Goal: Complete application form

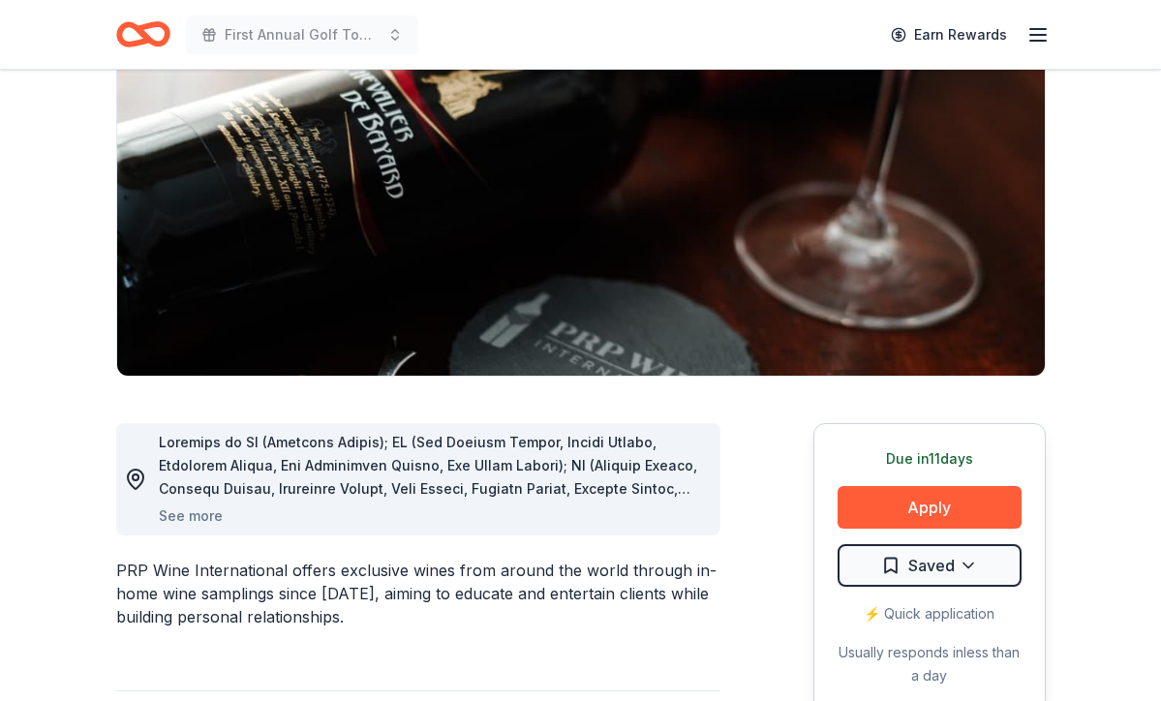
scroll to position [215, 0]
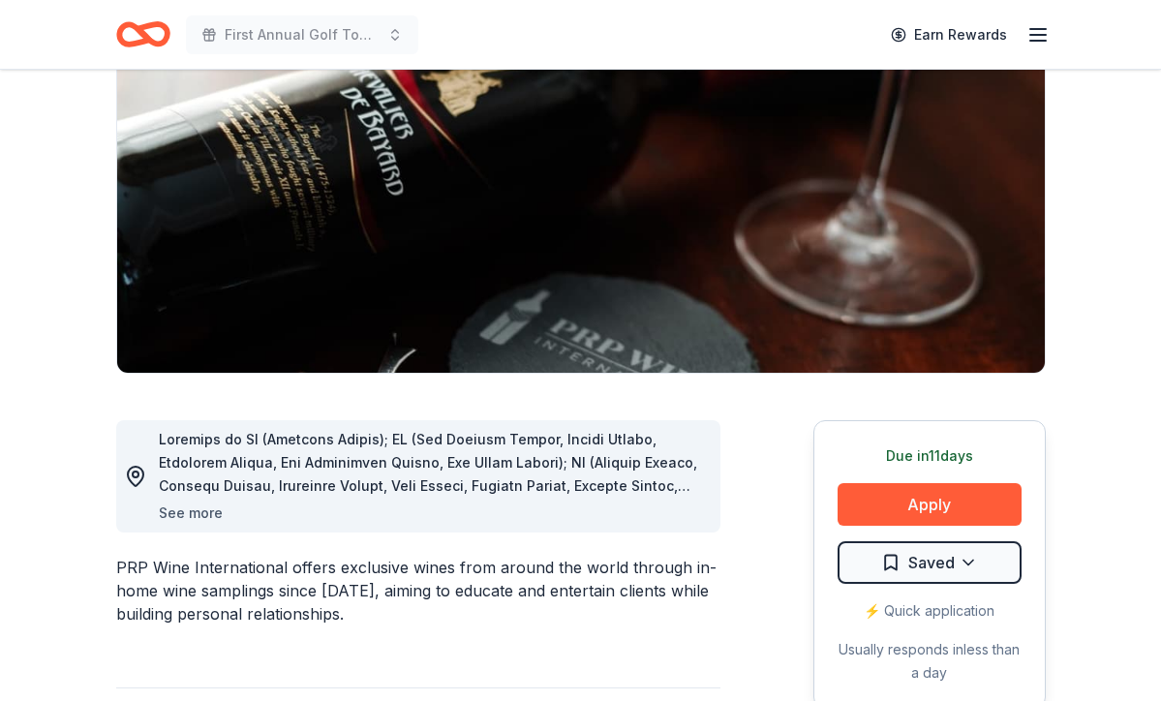
click at [192, 509] on button "See more" at bounding box center [191, 513] width 64 height 23
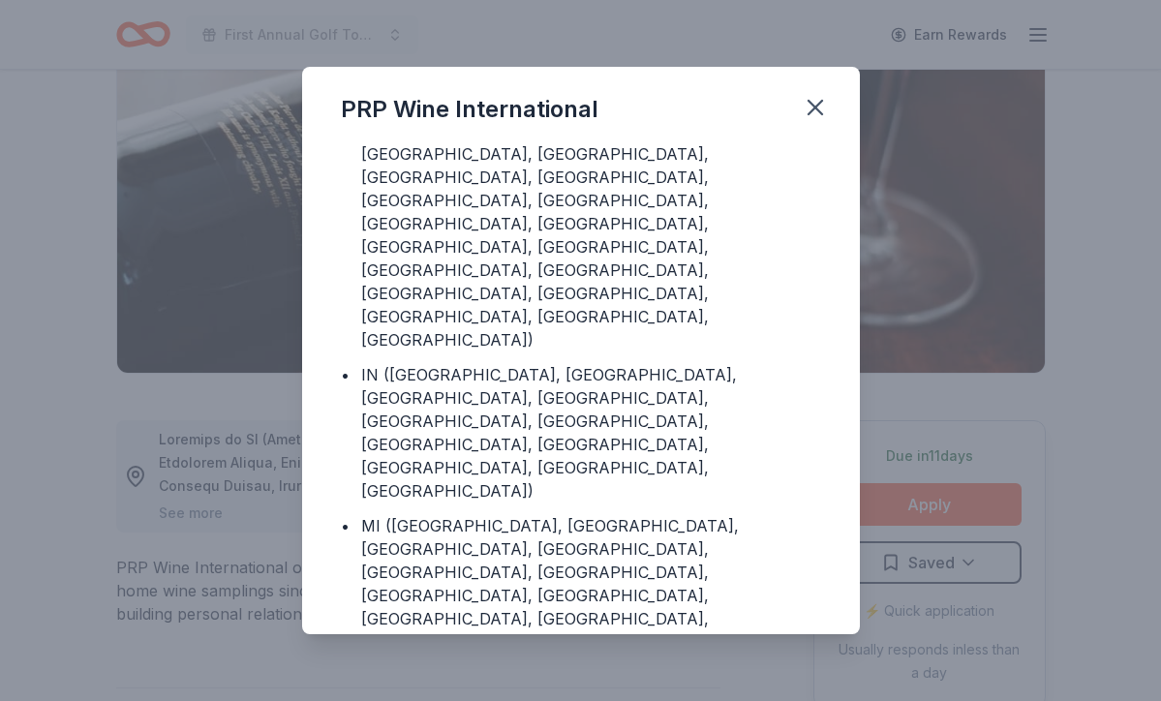
scroll to position [508, 0]
click at [812, 103] on icon "button" at bounding box center [815, 107] width 27 height 27
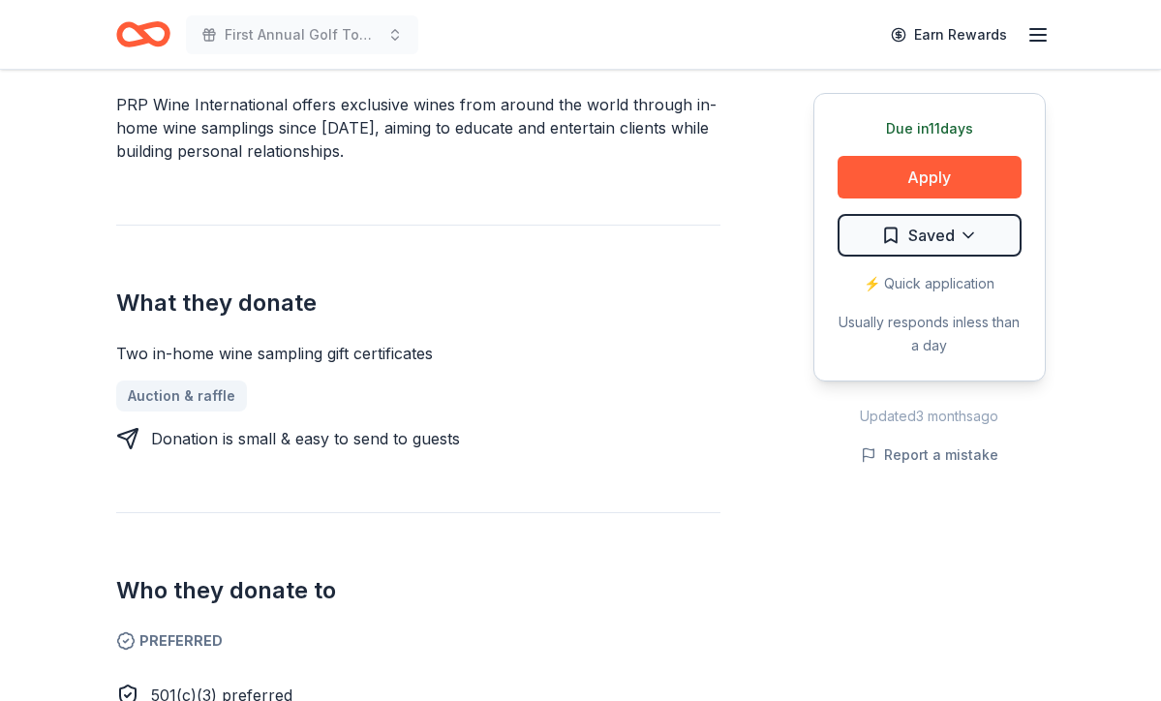
scroll to position [624, 0]
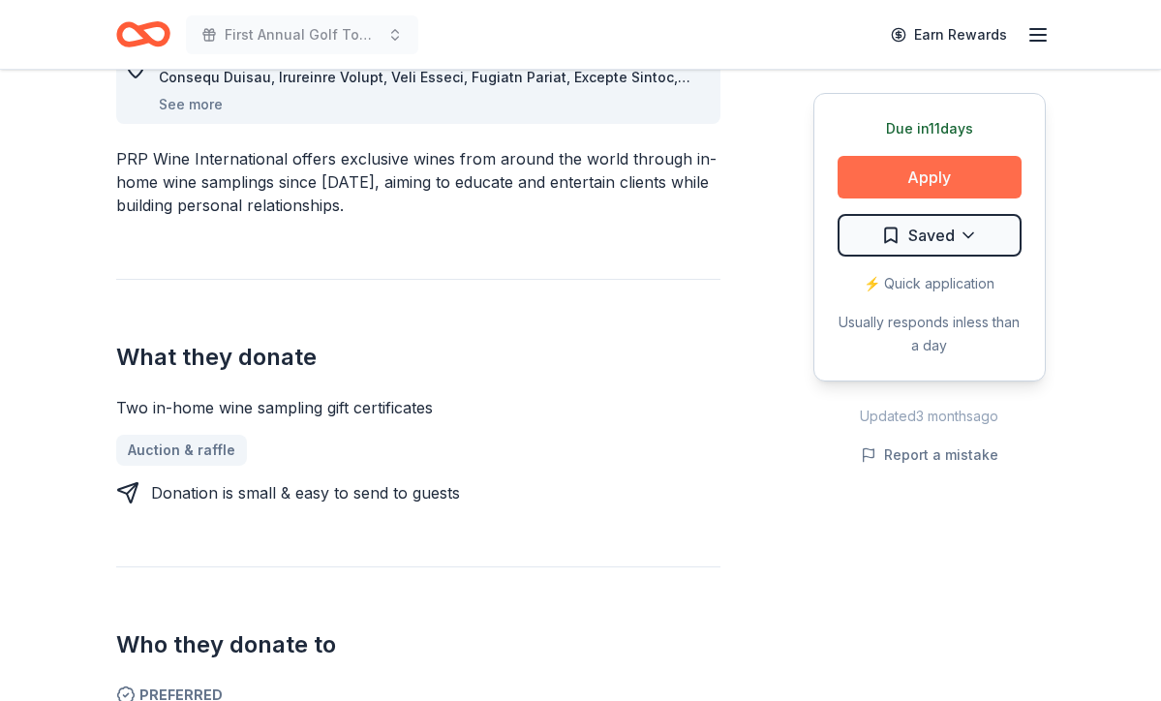
click at [929, 172] on button "Apply" at bounding box center [929, 177] width 184 height 43
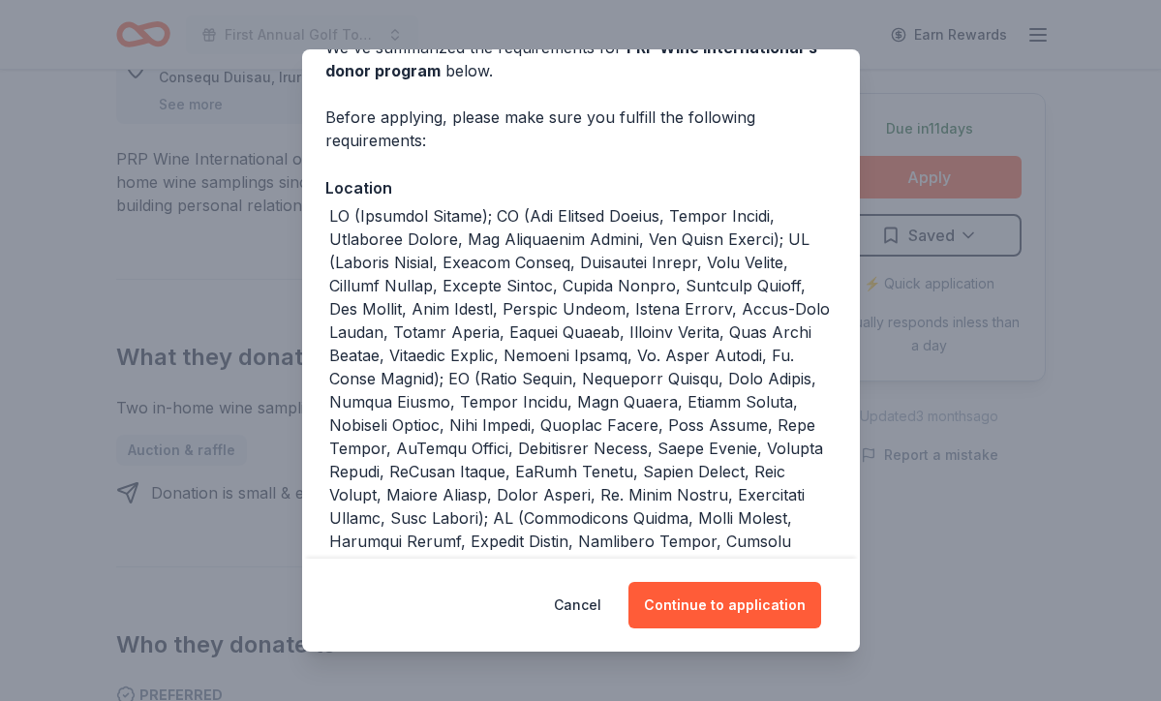
scroll to position [189, 0]
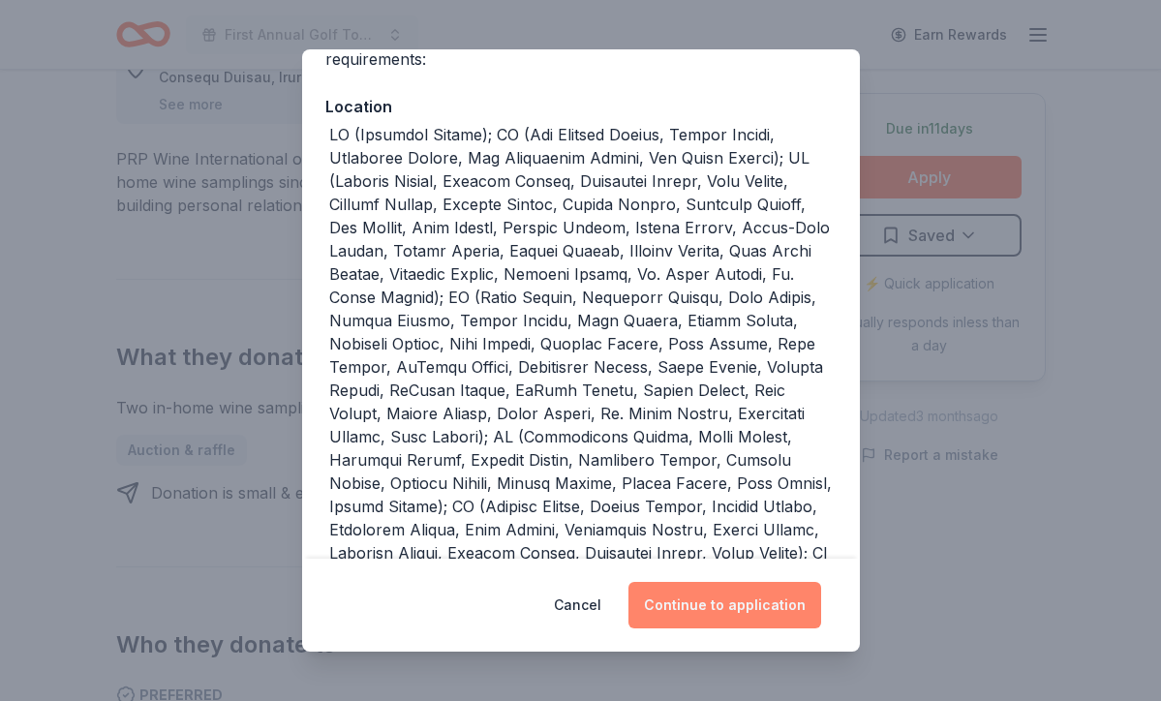
click at [726, 605] on button "Continue to application" at bounding box center [724, 605] width 193 height 46
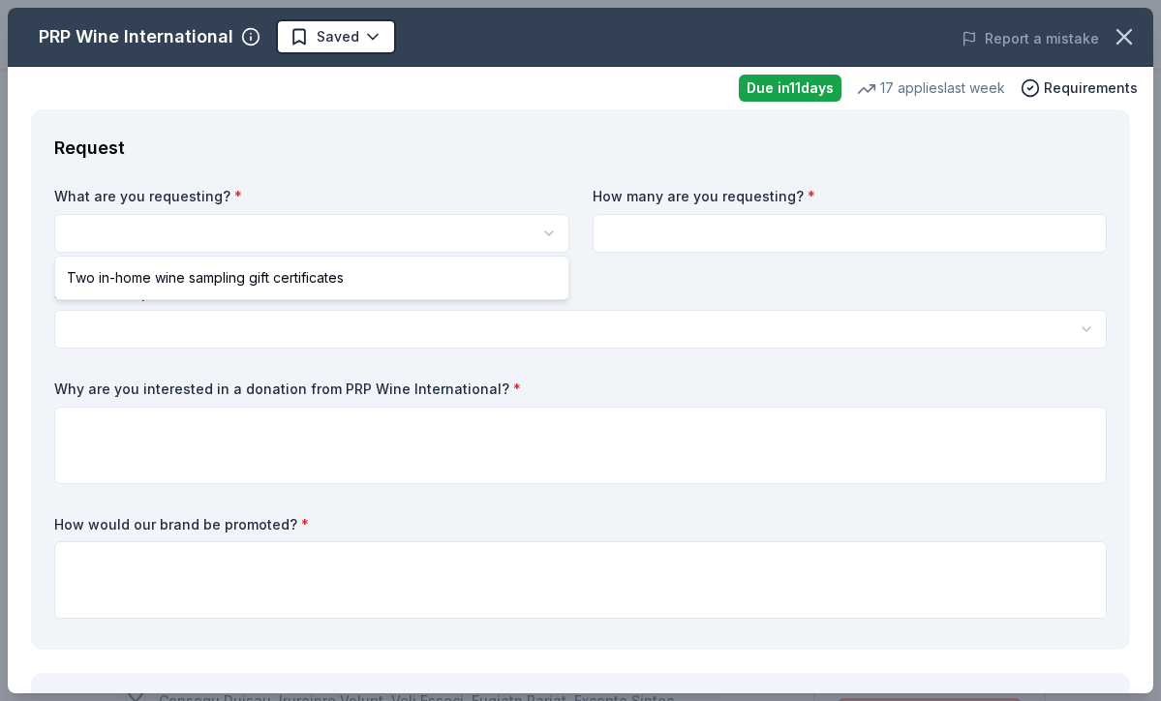
click at [284, 238] on html "First Annual Golf Tournament and Evening Celebration Earn Rewards Due [DATE] Sh…" at bounding box center [580, 350] width 1161 height 701
select select "Two in-home wine sampling gift certificates"
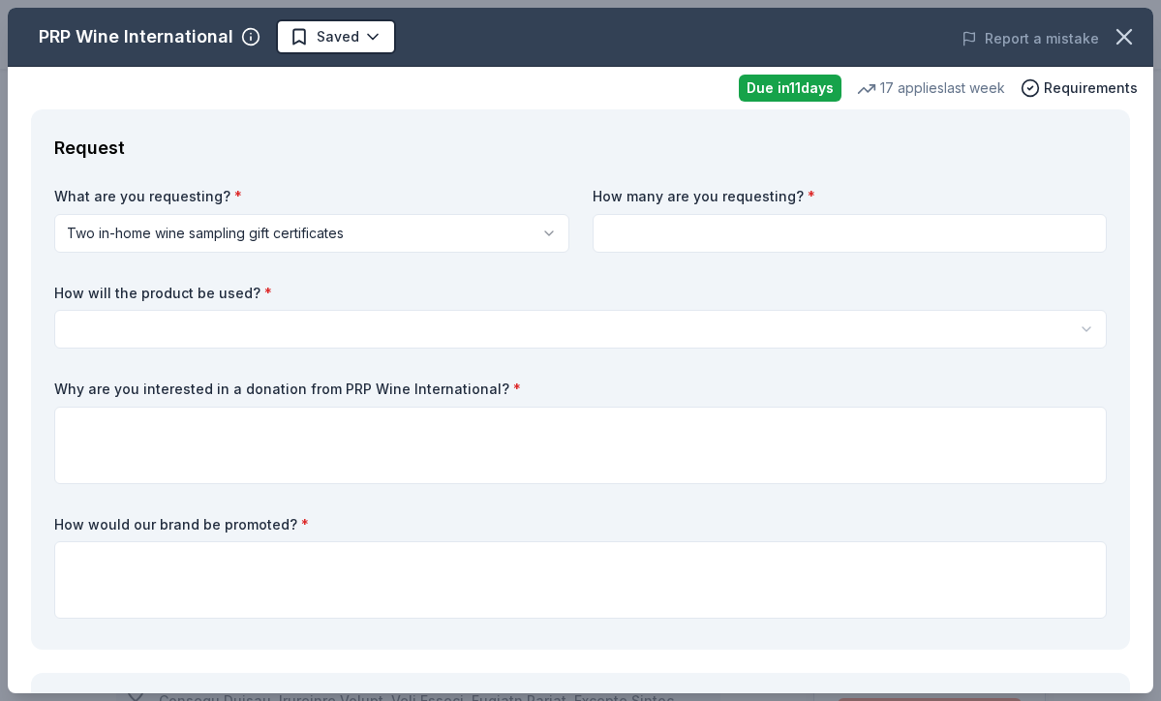
click at [722, 236] on input at bounding box center [850, 233] width 515 height 39
type input "2"
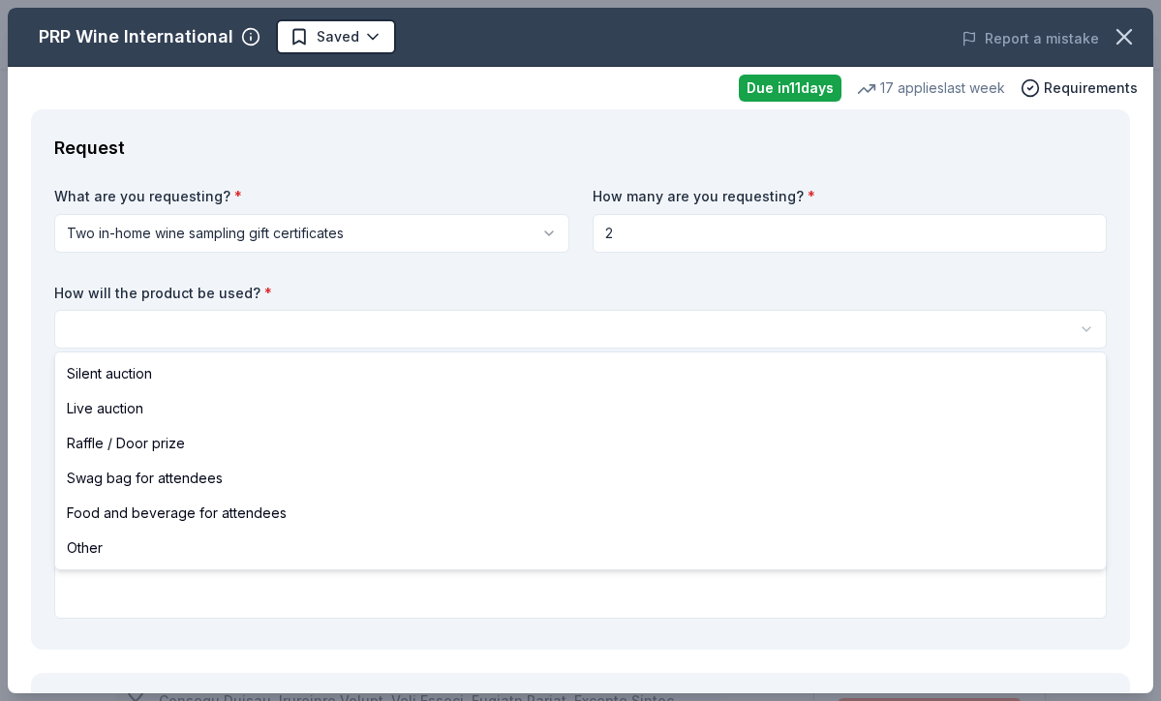
click at [260, 333] on html "First Annual Golf Tournament and Evening Celebration Saved Apply Due [DATE] Sha…" at bounding box center [580, 350] width 1161 height 701
select select "silentAuction"
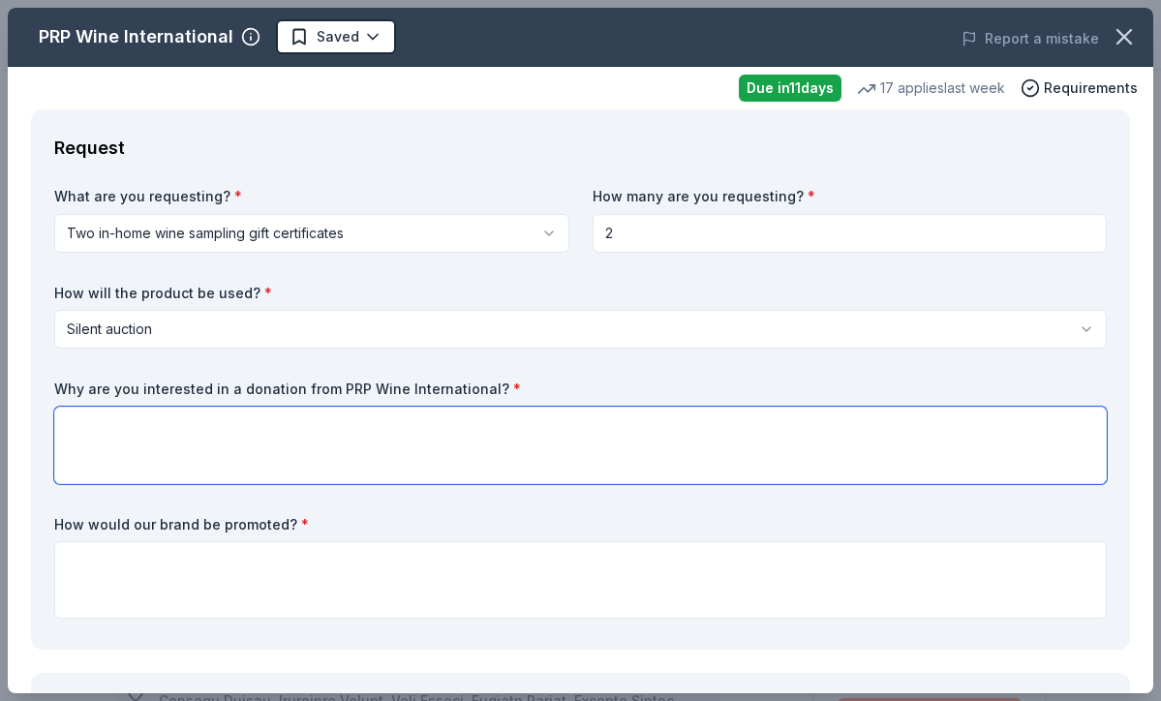
click at [123, 419] on textarea at bounding box center [580, 445] width 1052 height 77
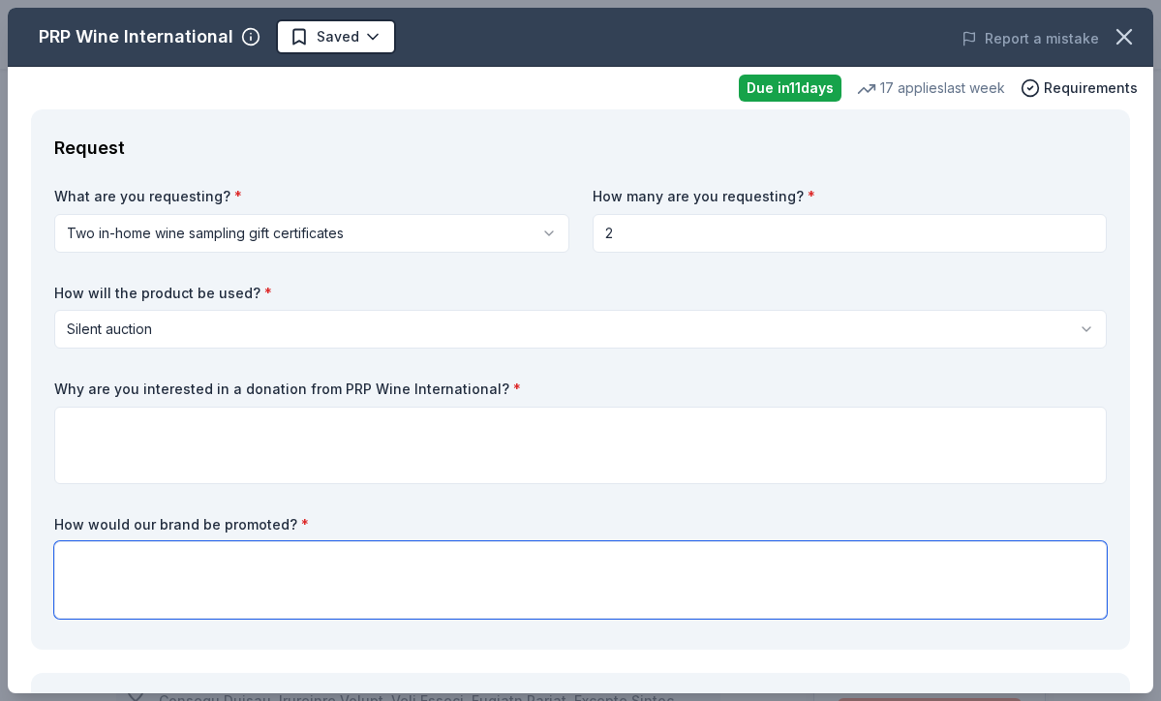
click at [115, 575] on textarea at bounding box center [580, 579] width 1052 height 77
type textarea "Your brand would be promoted on our website, on signage at the event and in ema…"
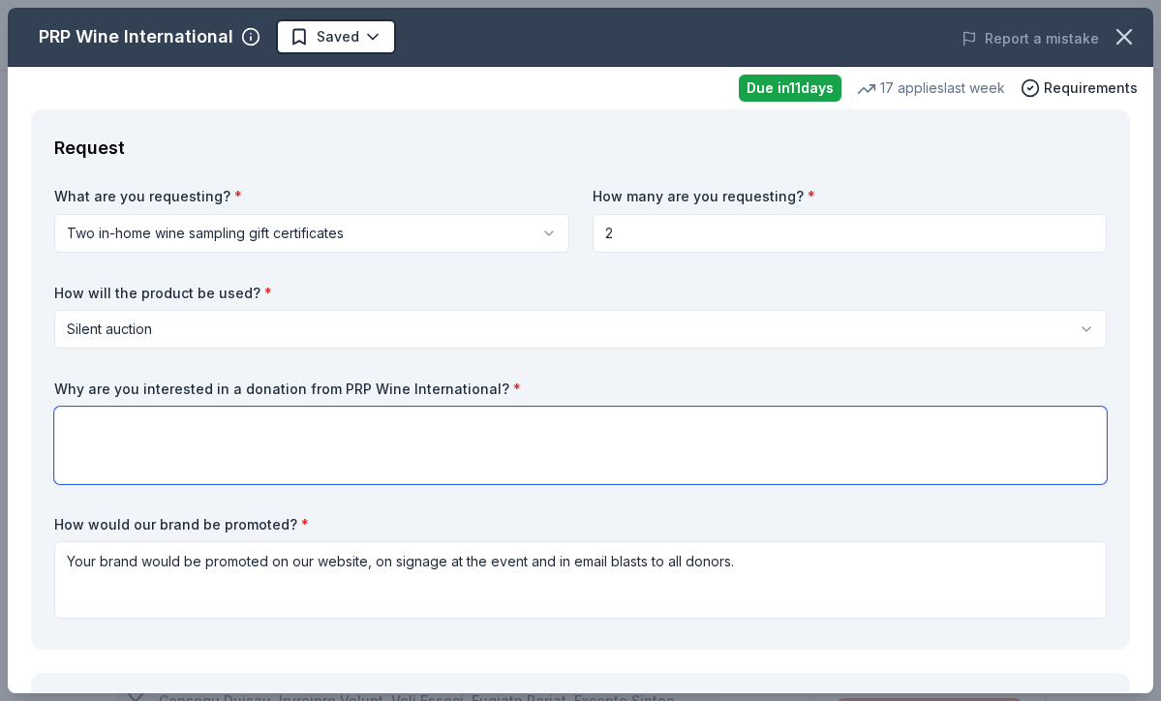
click at [99, 431] on textarea at bounding box center [580, 445] width 1052 height 77
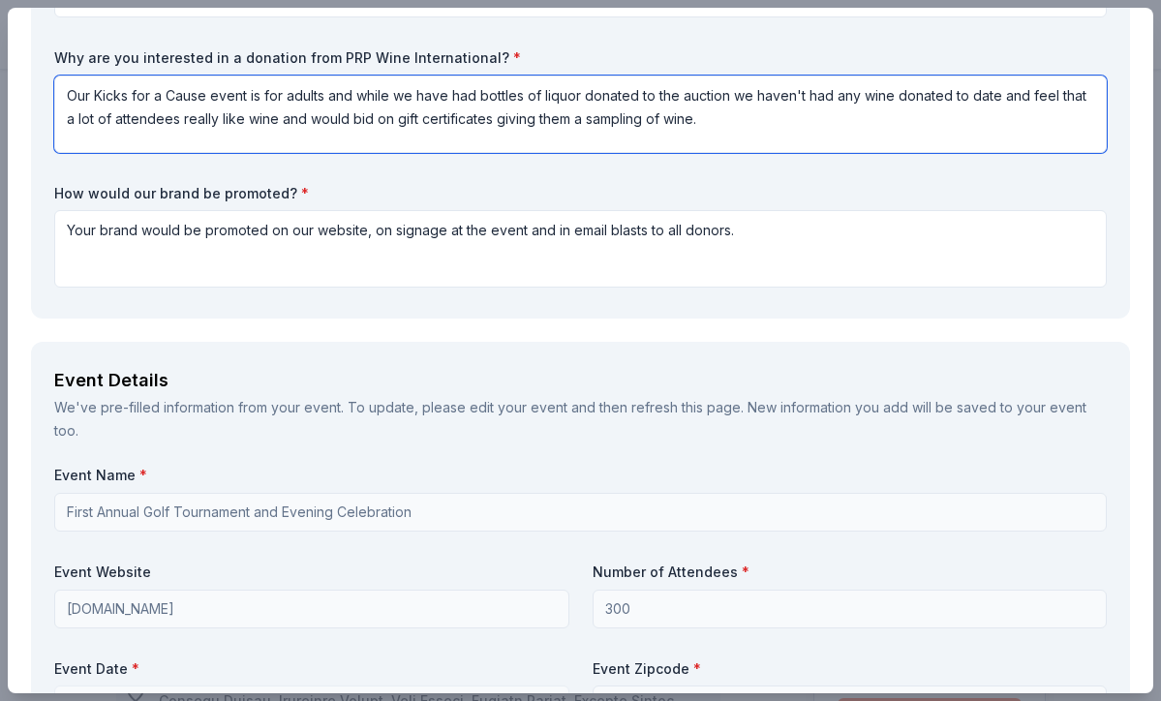
scroll to position [337, 0]
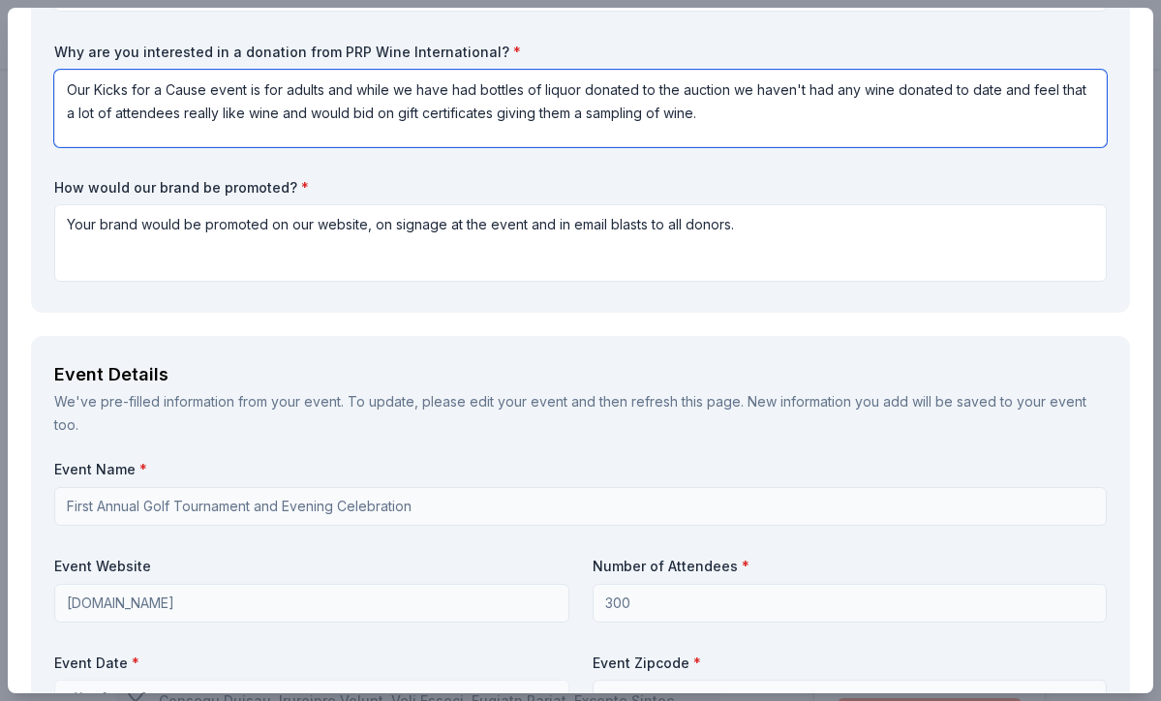
type textarea "Our Kicks for a Cause event is for adults and while we have had bottles of liqu…"
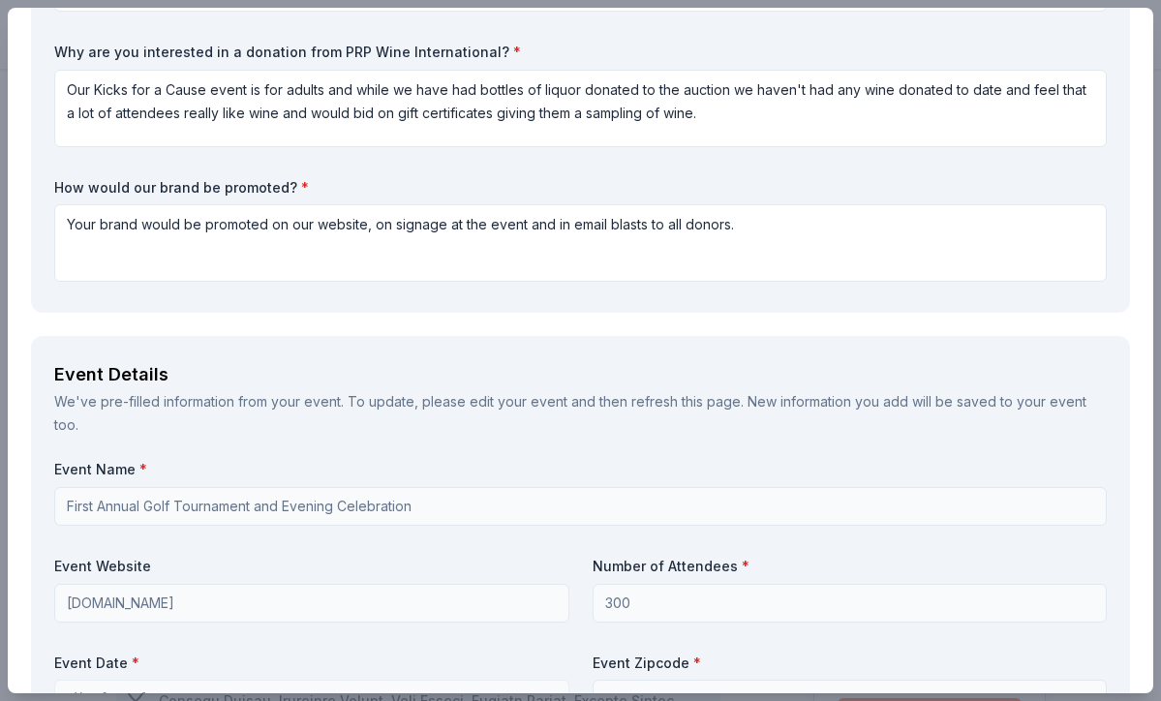
click at [127, 487] on input "First Annual Golf Tournament and Evening Celebration" at bounding box center [580, 506] width 1052 height 39
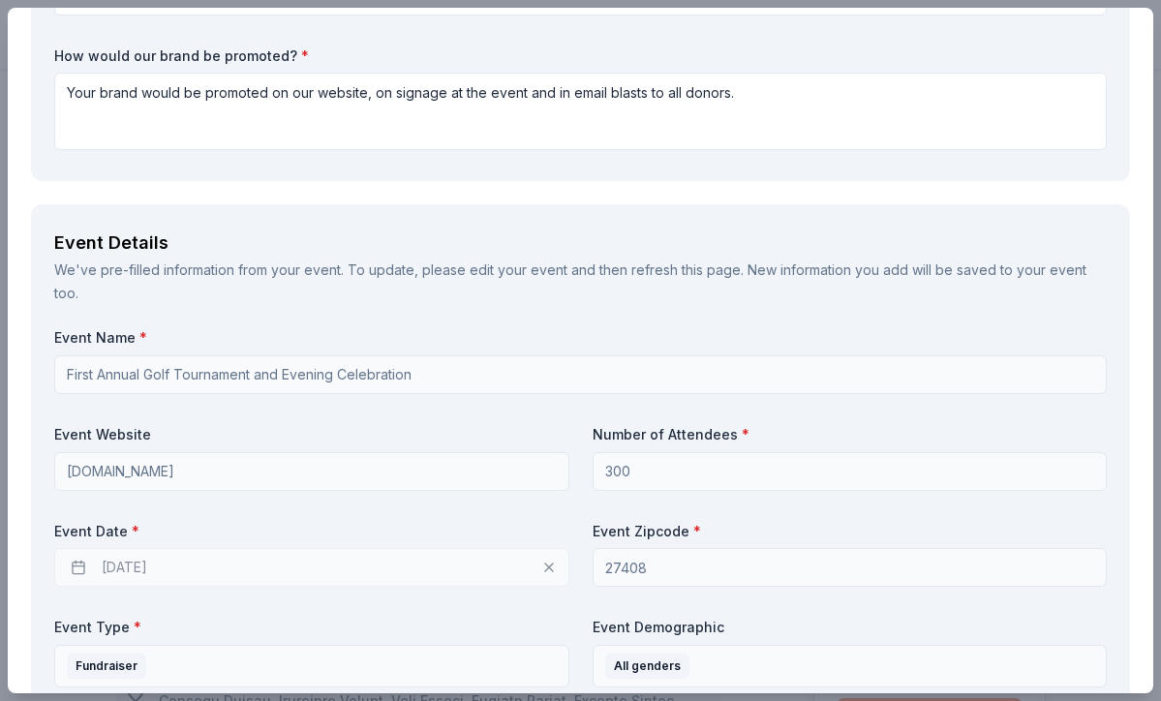
scroll to position [502, 0]
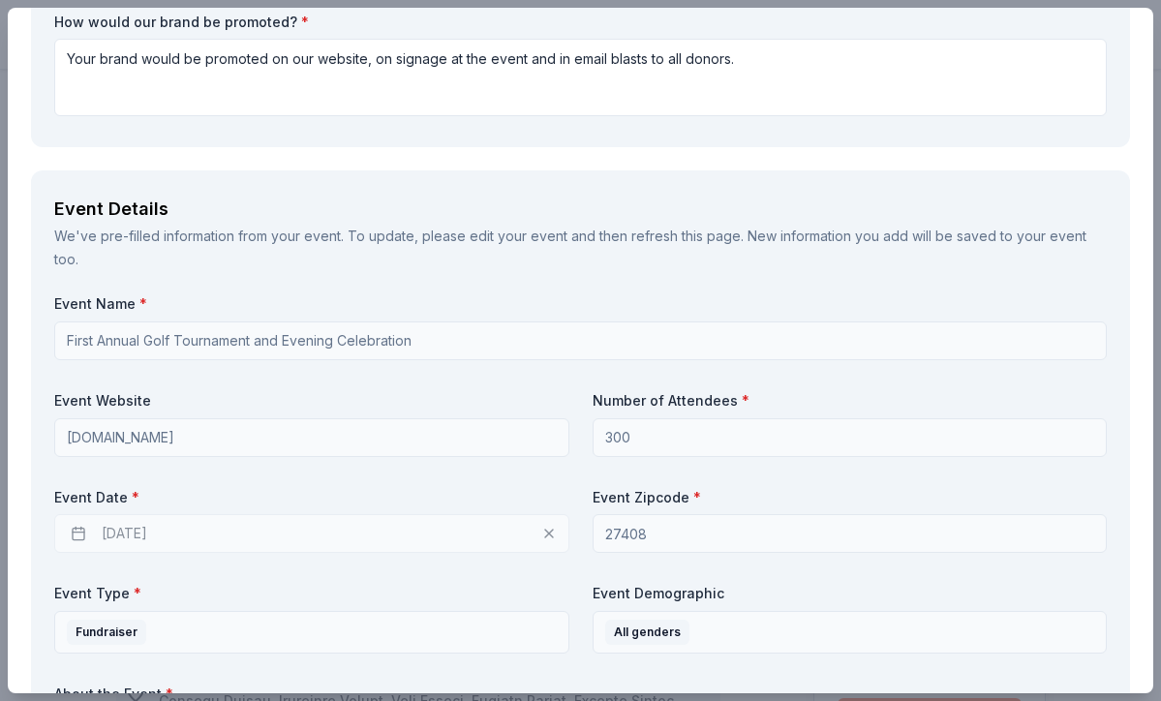
click at [270, 514] on div "[DATE]" at bounding box center [311, 533] width 515 height 39
click at [152, 514] on div "[DATE]" at bounding box center [311, 533] width 515 height 39
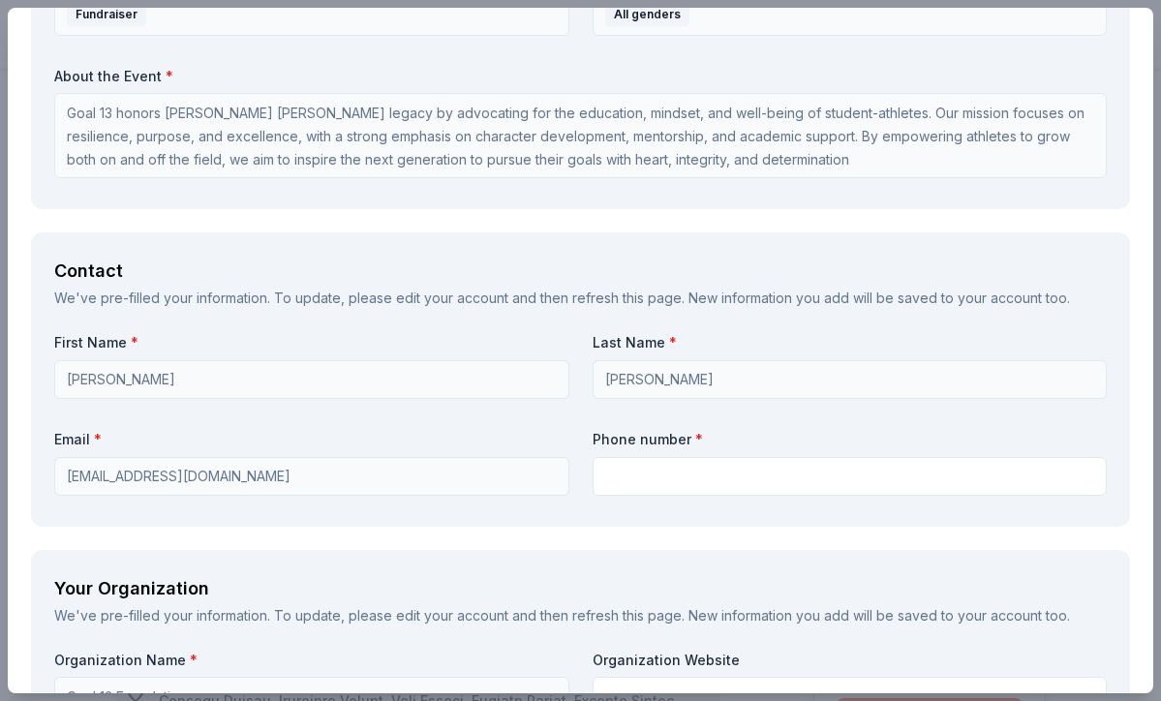
scroll to position [1128, 0]
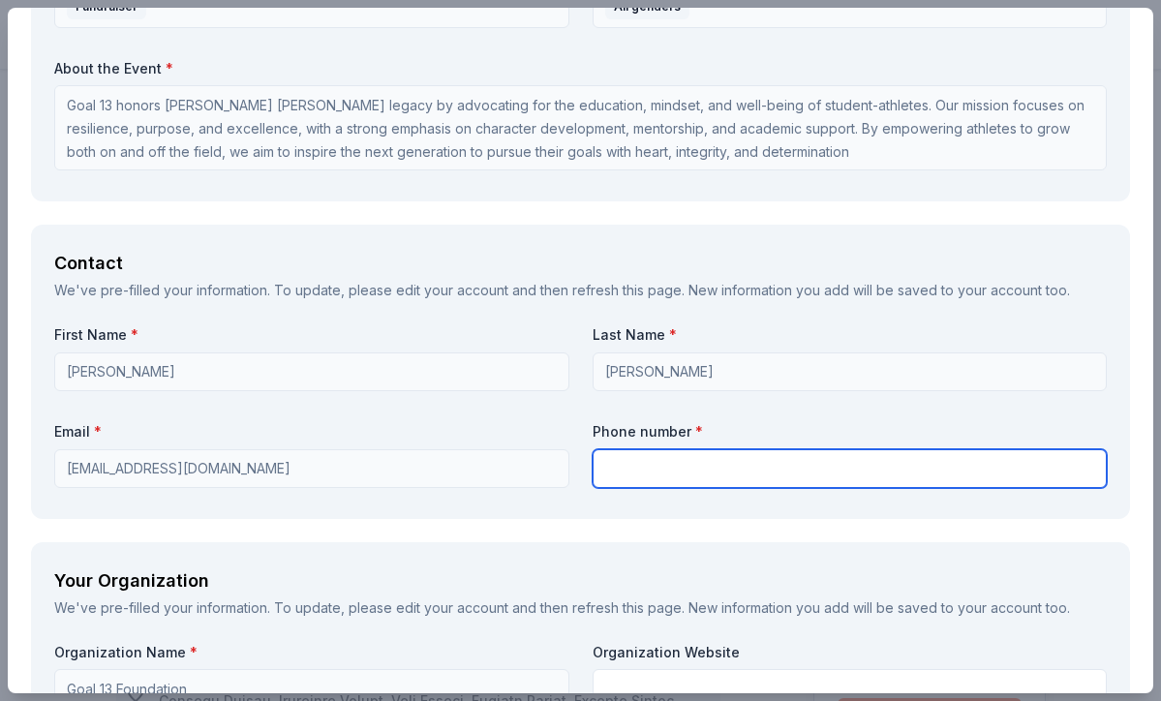
click at [636, 449] on input "text" at bounding box center [850, 468] width 515 height 39
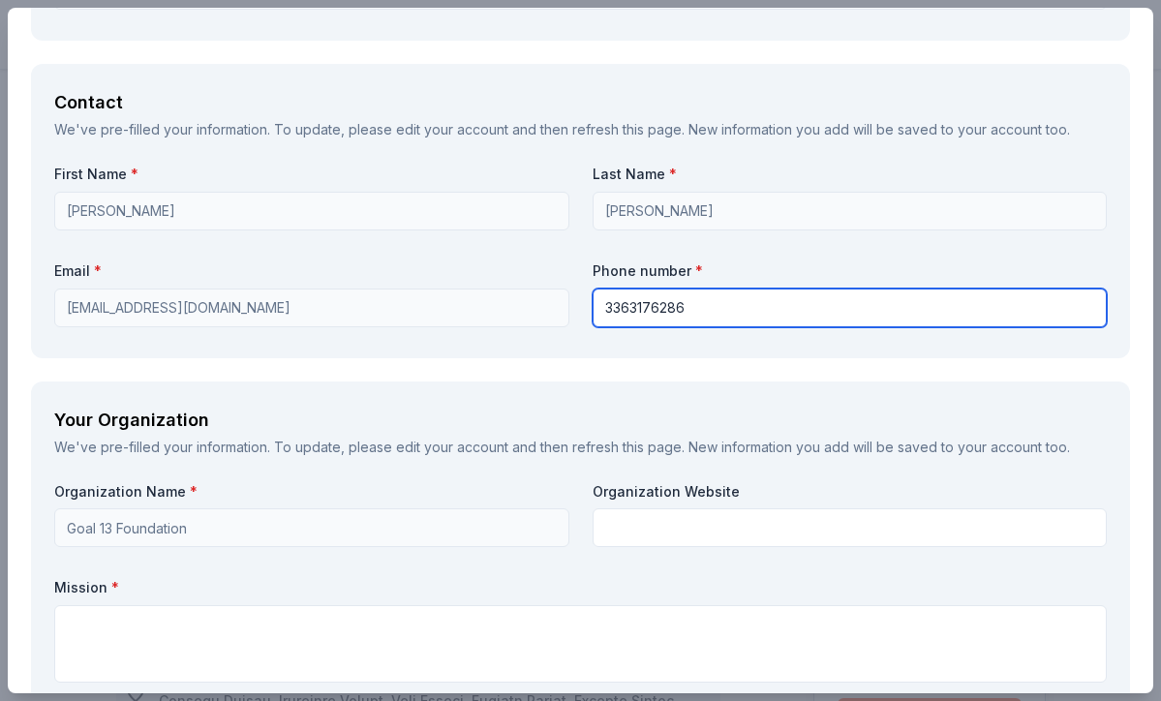
scroll to position [1302, 0]
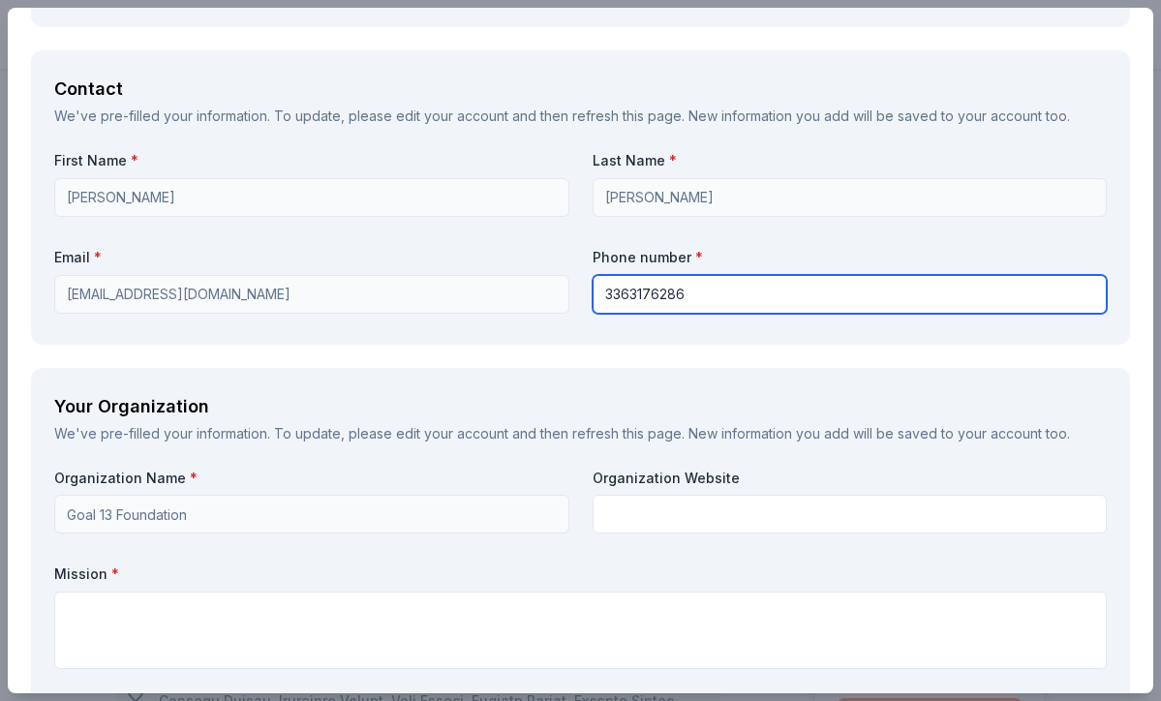
type input "3363176286"
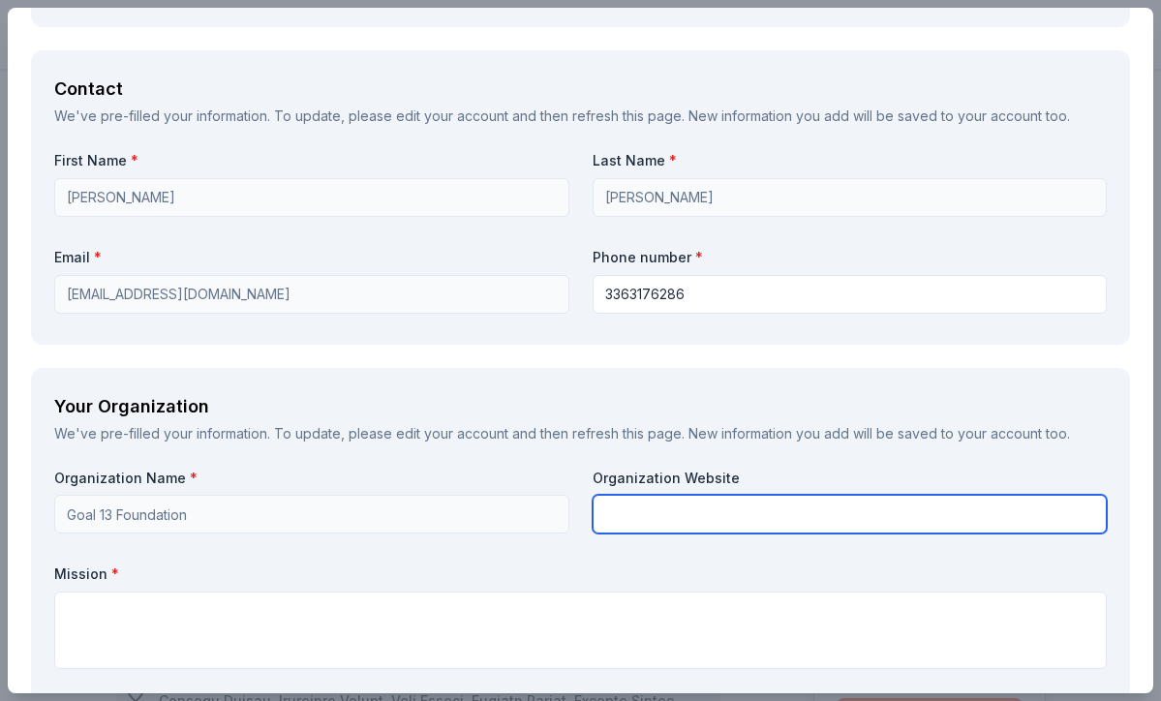
click at [644, 496] on input "text" at bounding box center [850, 514] width 515 height 39
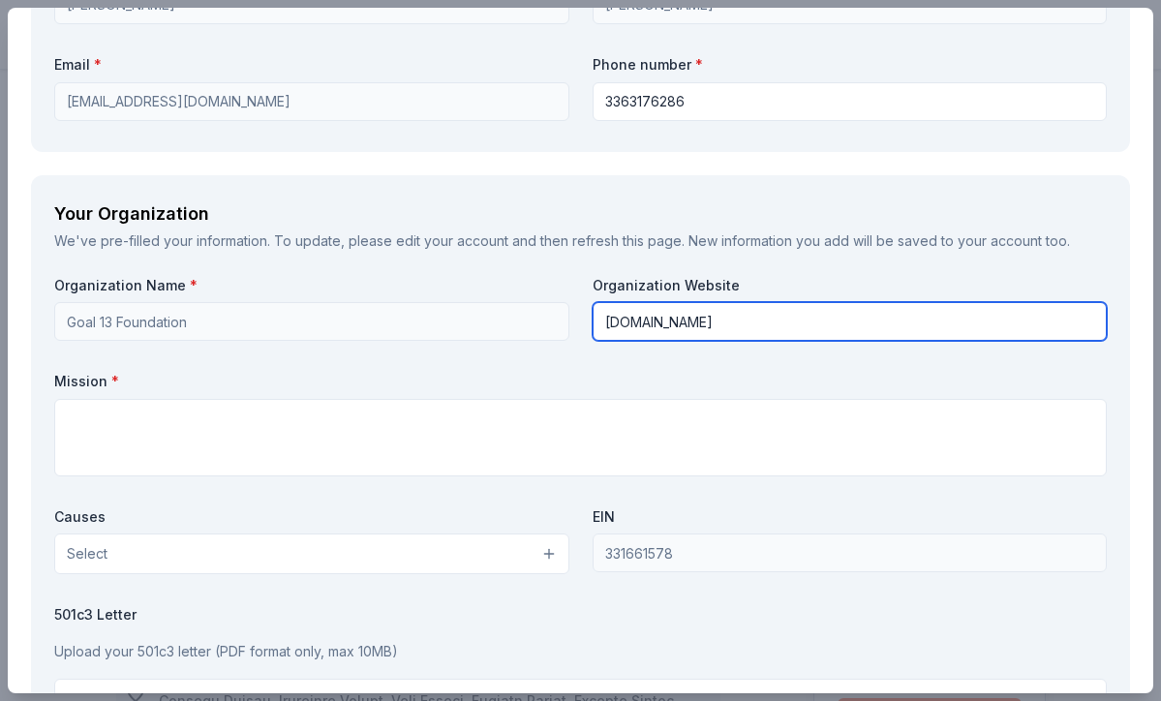
scroll to position [1527, 0]
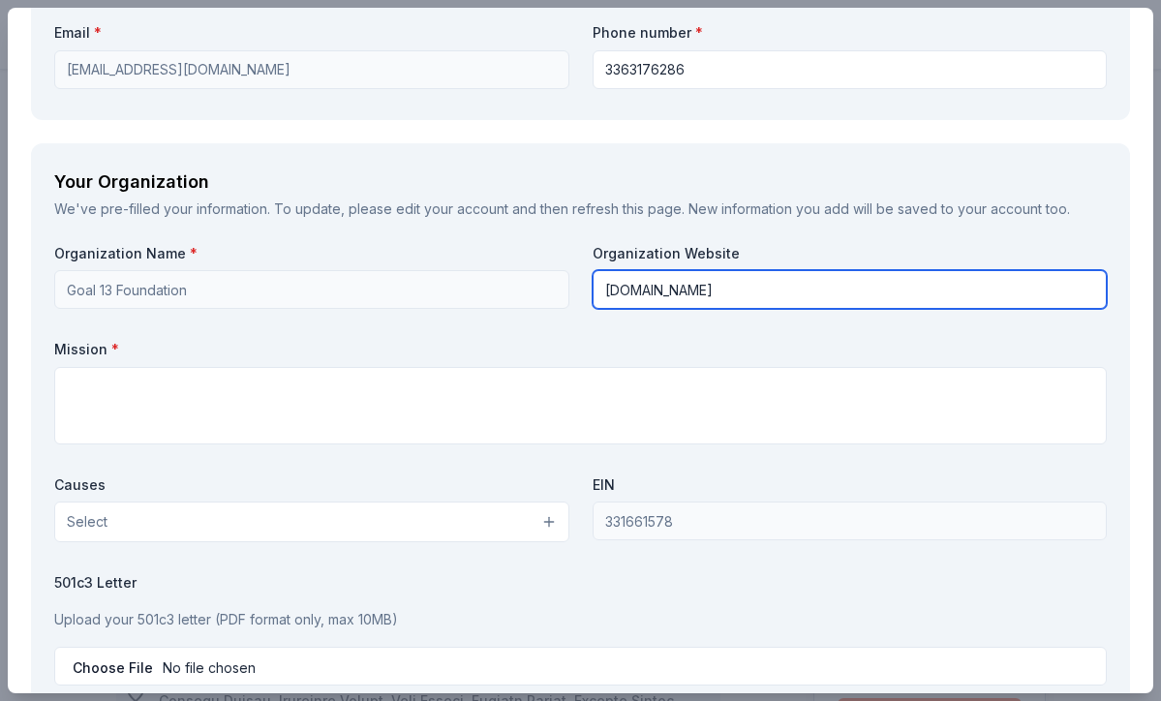
type input "[DOMAIN_NAME]"
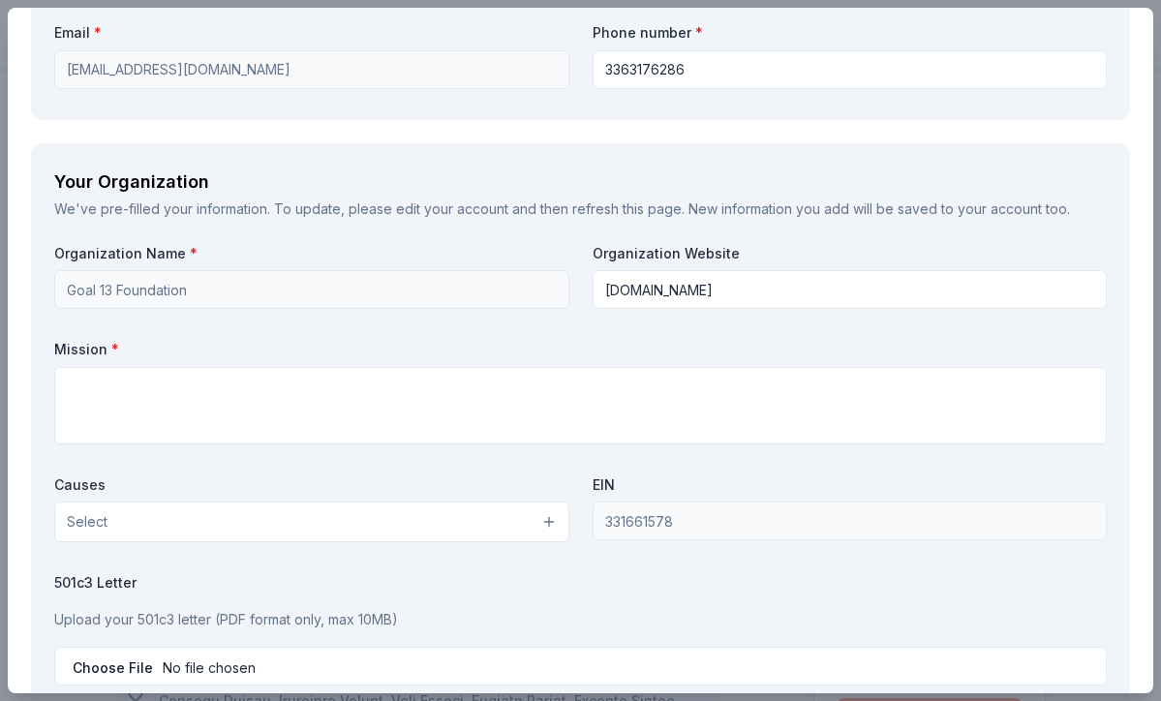
click at [405, 502] on button "Select" at bounding box center [311, 522] width 515 height 41
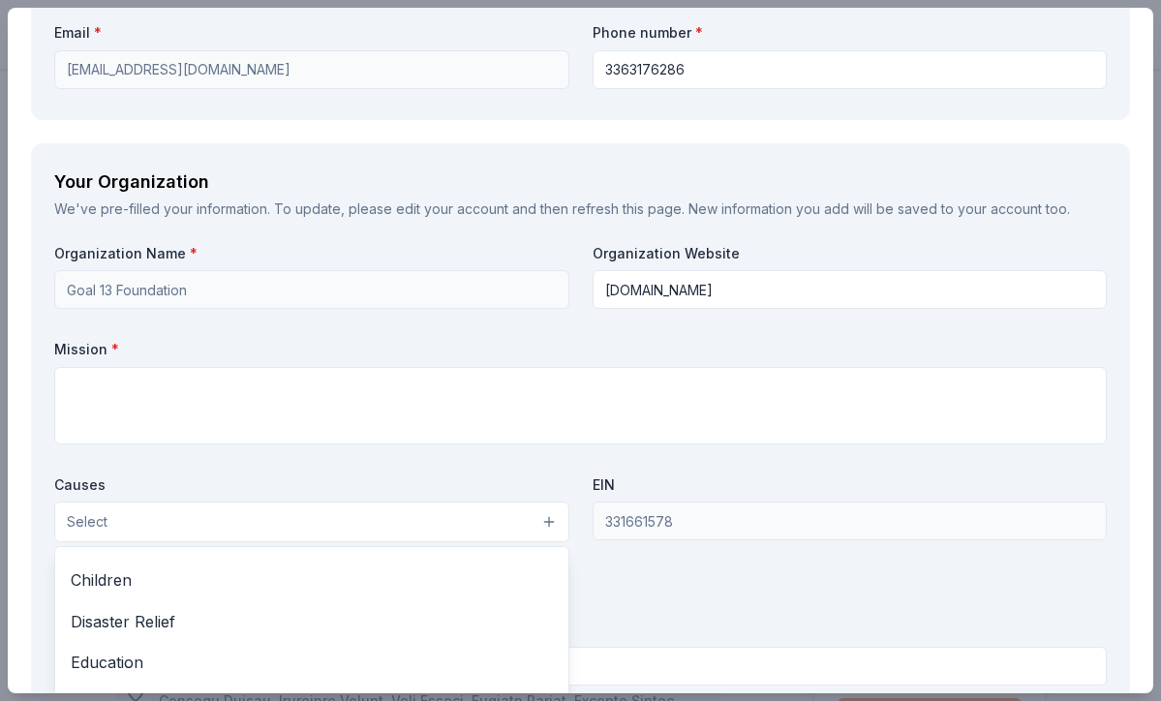
scroll to position [155, 0]
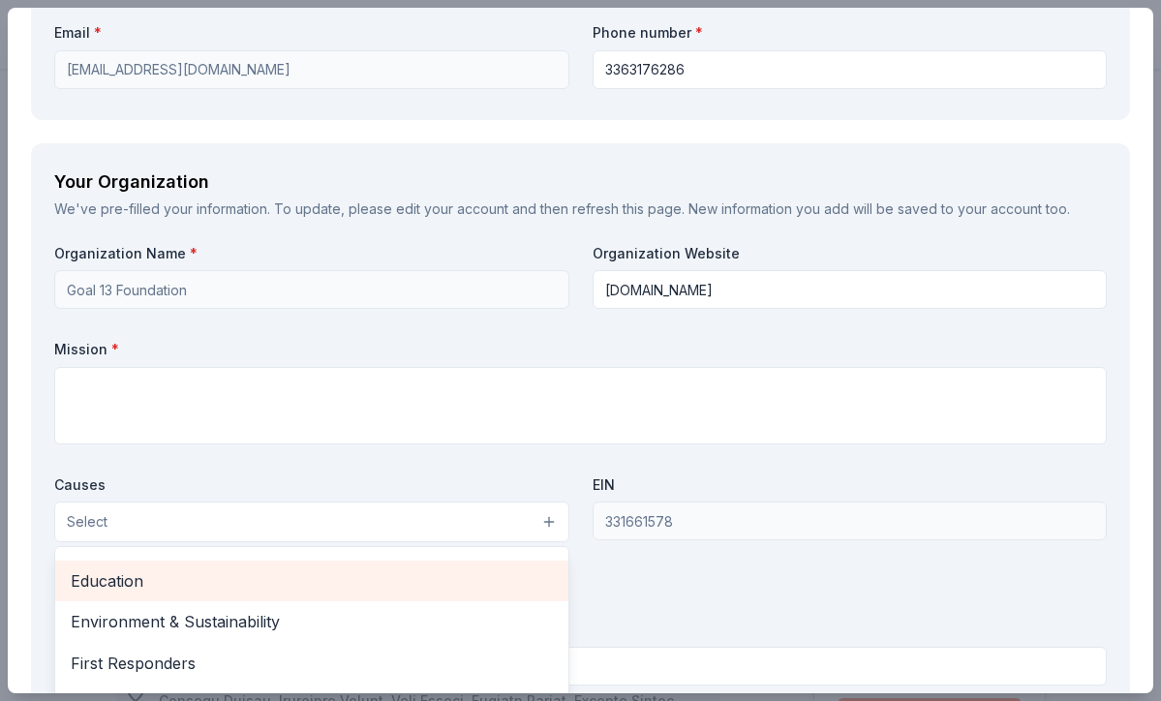
click at [314, 568] on span "Education" at bounding box center [312, 580] width 482 height 25
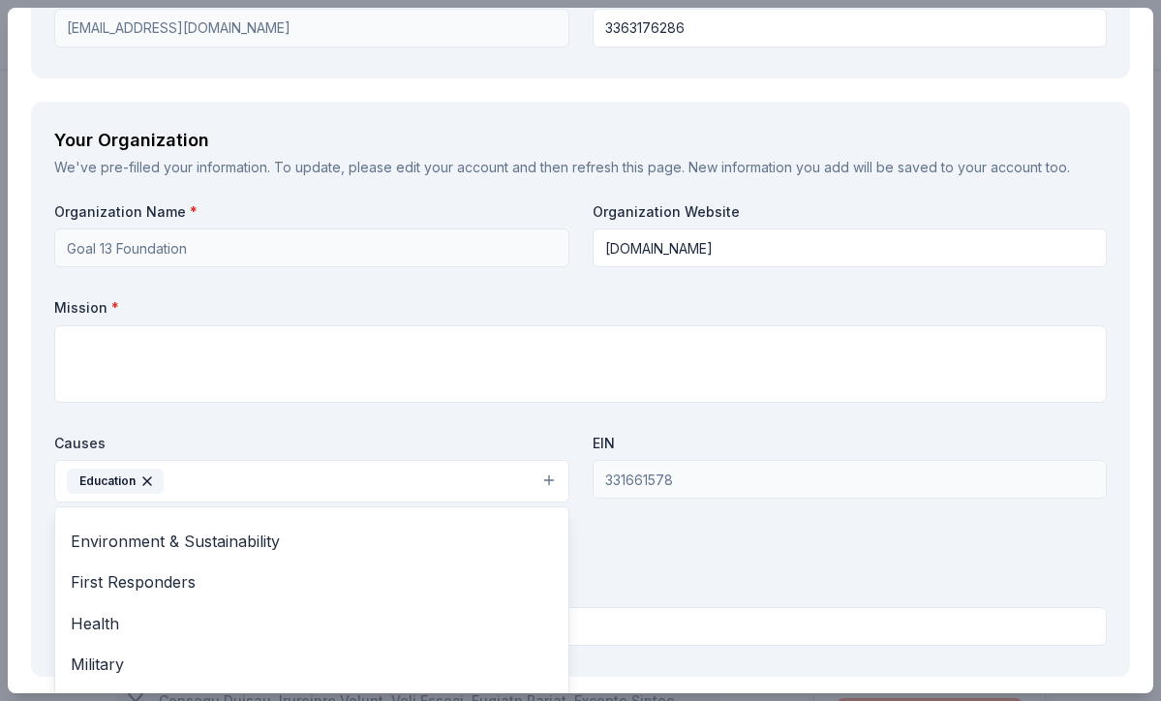
click at [761, 556] on div "Organization Name * Goal 13 Foundation Organization Website [DOMAIN_NAME] Missi…" at bounding box center [580, 427] width 1052 height 451
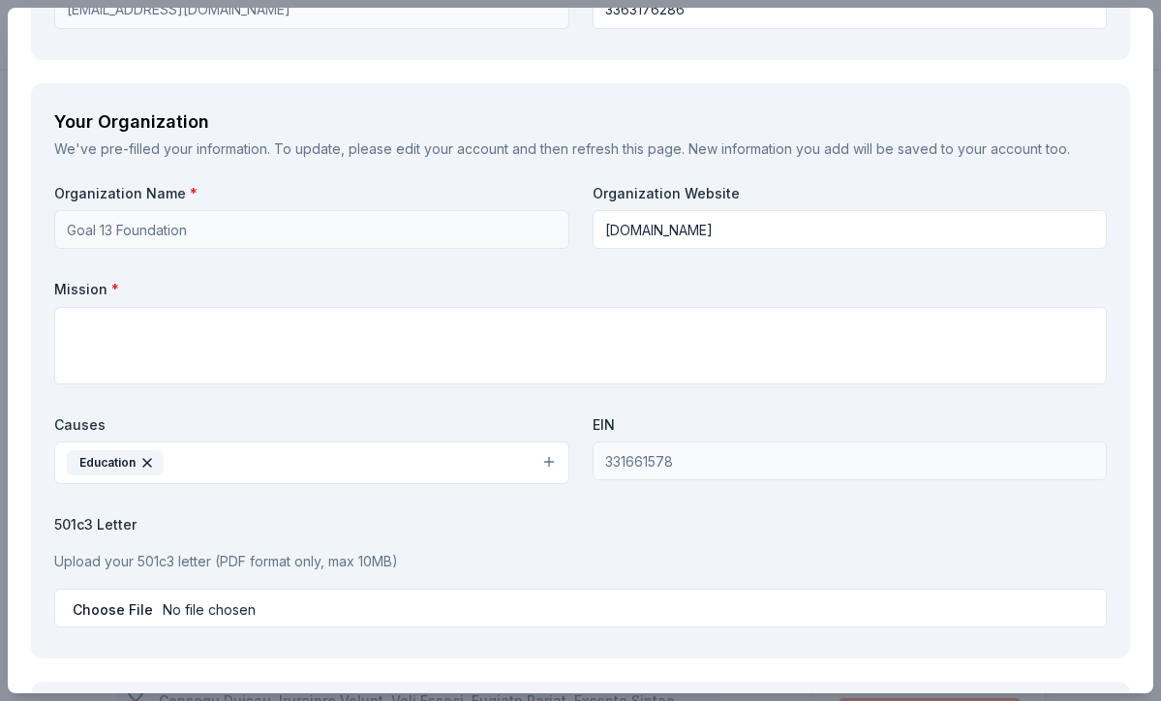
scroll to position [1590, 0]
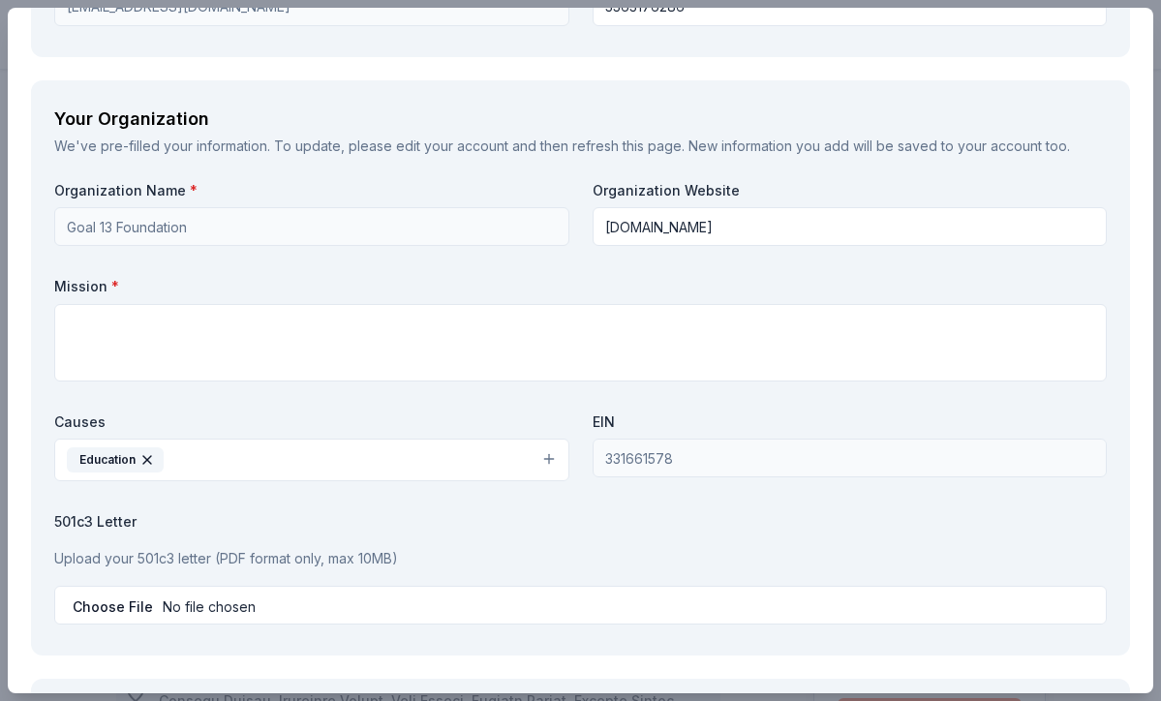
click at [134, 586] on input "file" at bounding box center [580, 605] width 1052 height 39
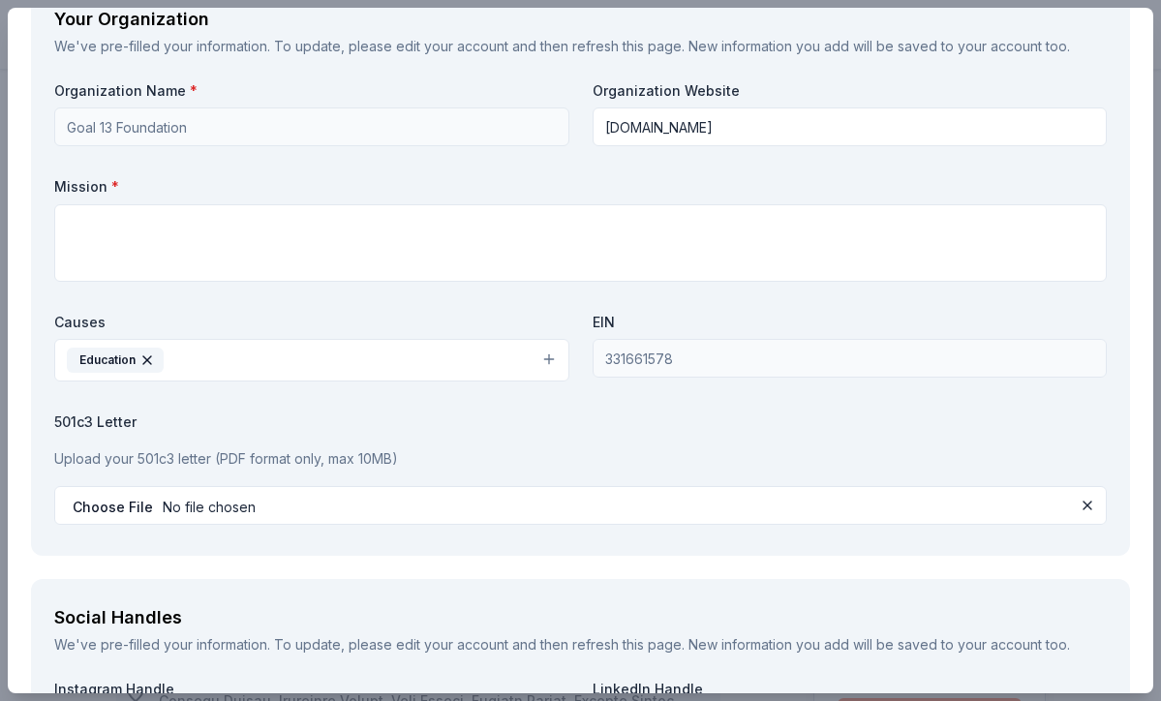
scroll to position [1706, 0]
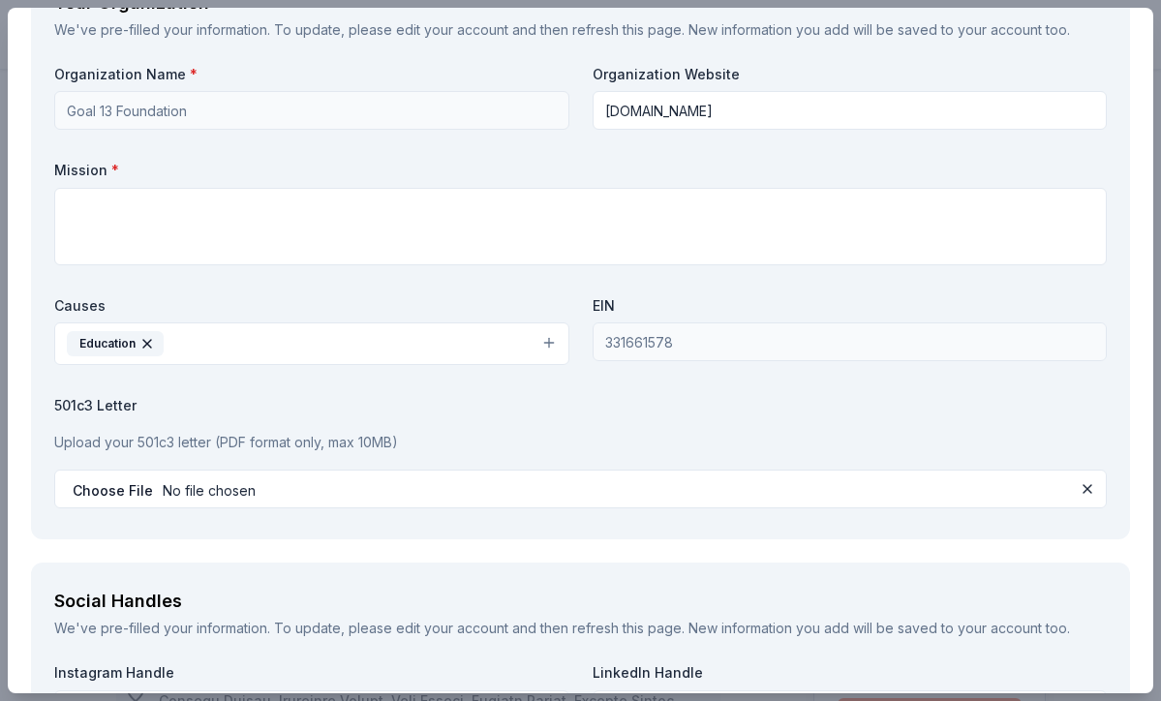
click at [192, 472] on input "file" at bounding box center [580, 489] width 1052 height 39
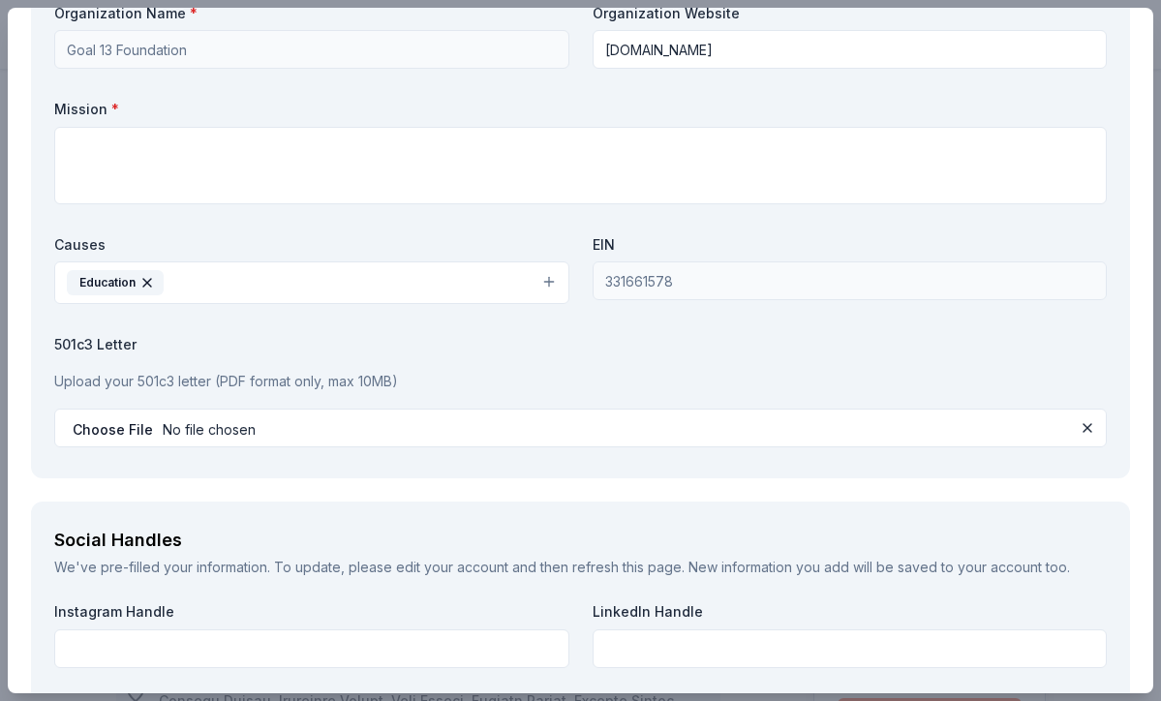
scroll to position [1768, 0]
click at [94, 408] on input "file" at bounding box center [580, 427] width 1052 height 39
type input "C:\fakepath\501c3 Status.pdf"
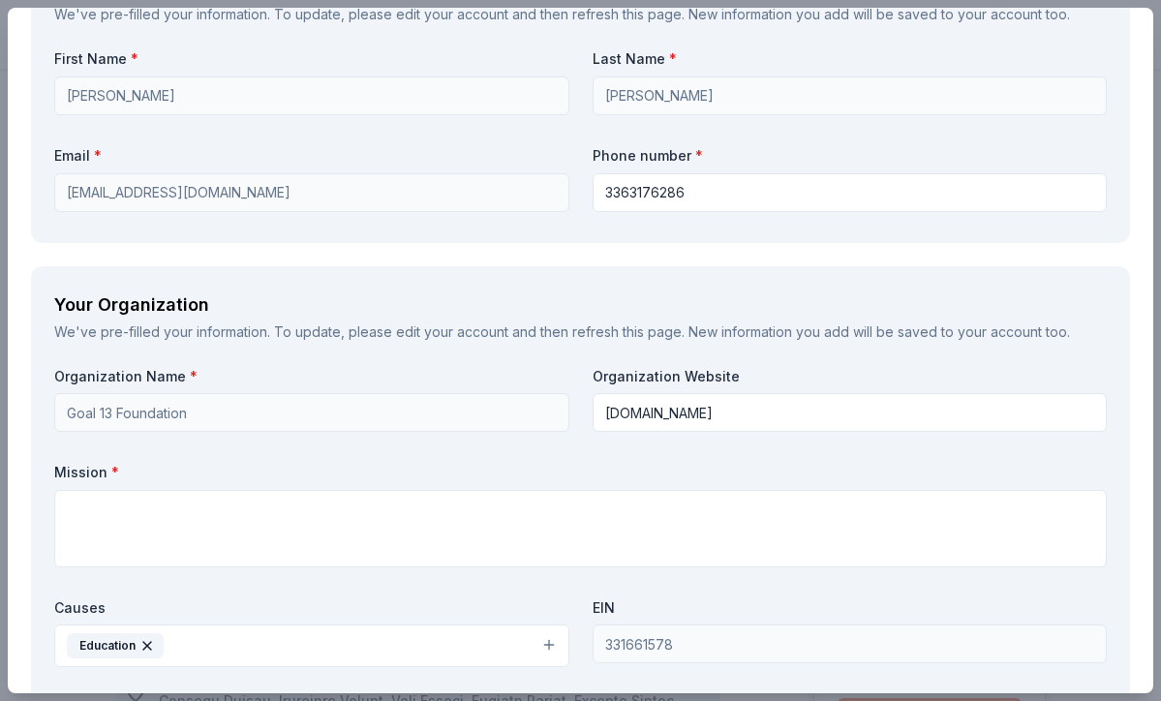
scroll to position [1476, 0]
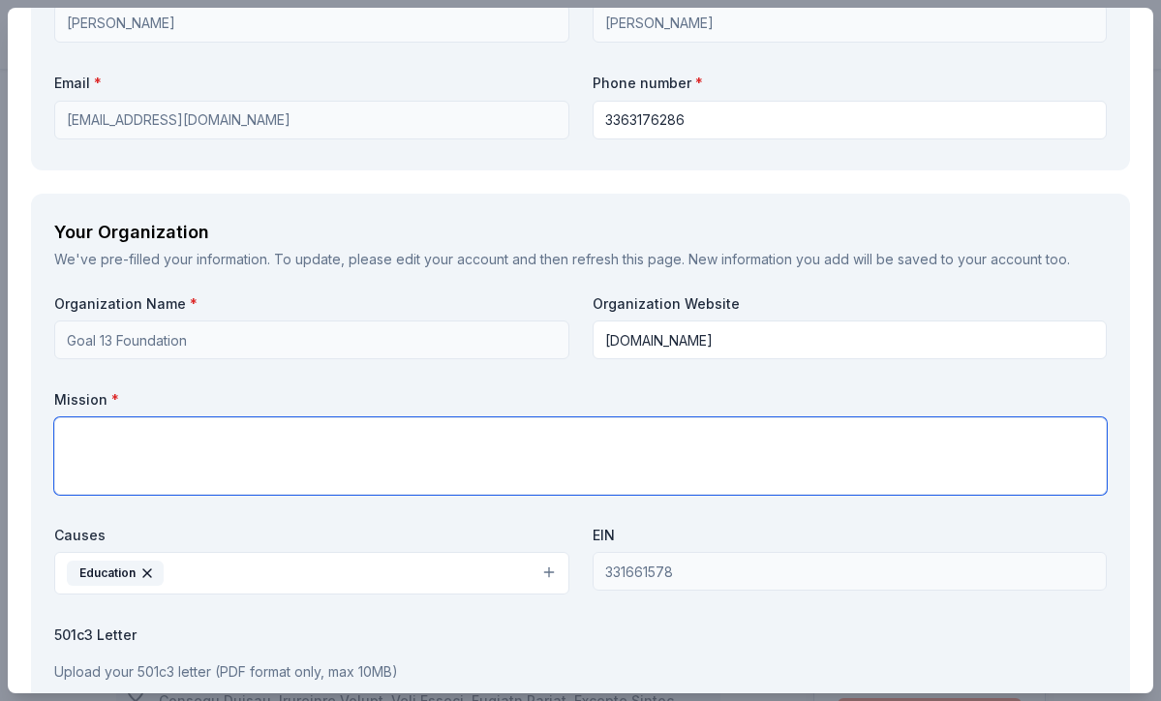
click at [237, 417] on textarea at bounding box center [580, 455] width 1052 height 77
paste textarea "At Goal 13, we empower student-athletes to excel beyond the field by fostering …"
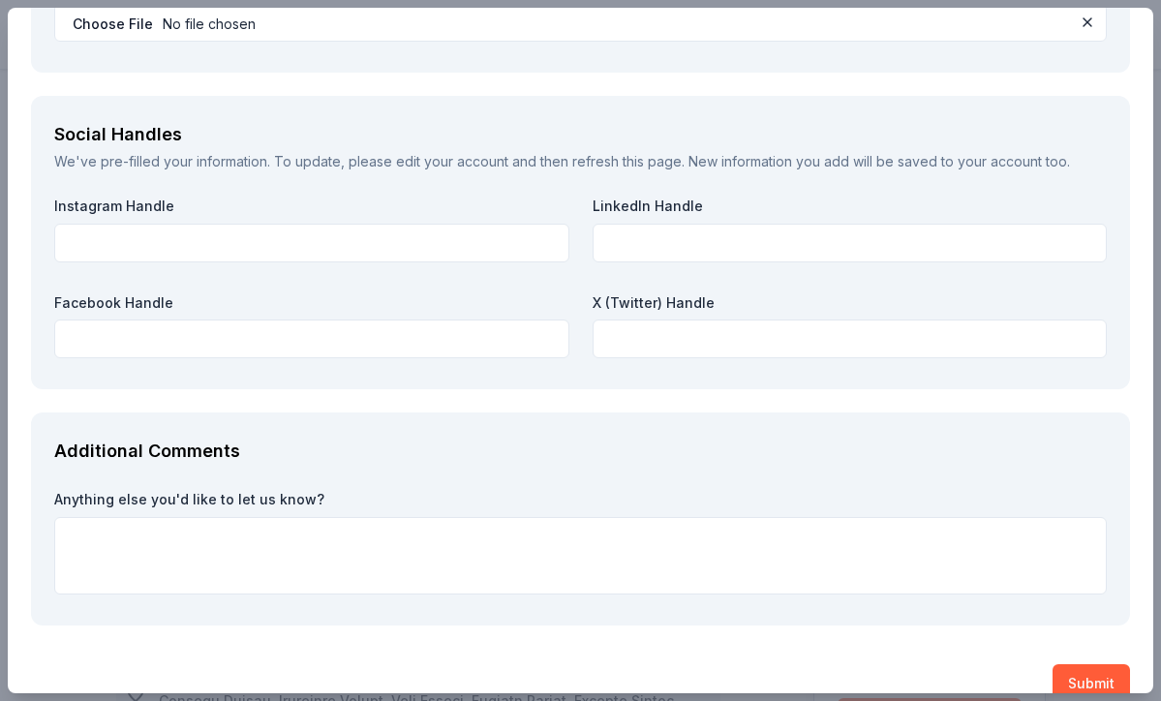
scroll to position [2203, 0]
type textarea "At Goal 13, we empower student-athletes to excel beyond the field by fostering …"
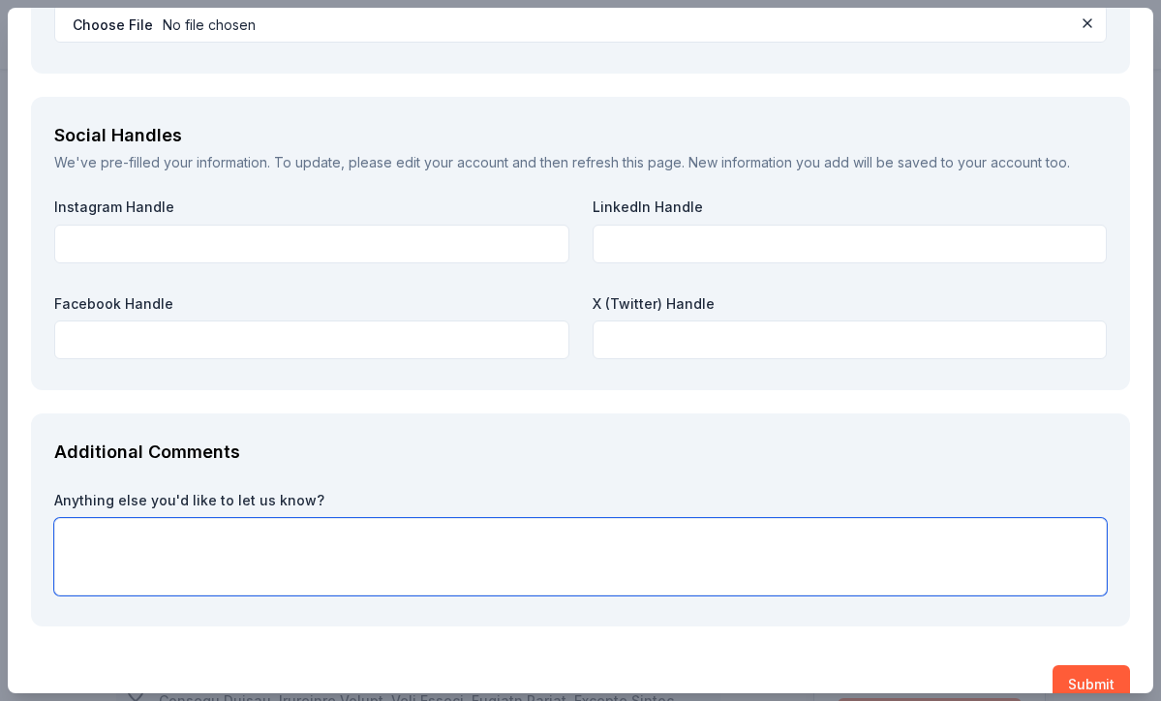
click at [150, 518] on textarea at bounding box center [580, 556] width 1052 height 77
type textarea "We appreciate any support your company can provide our event."
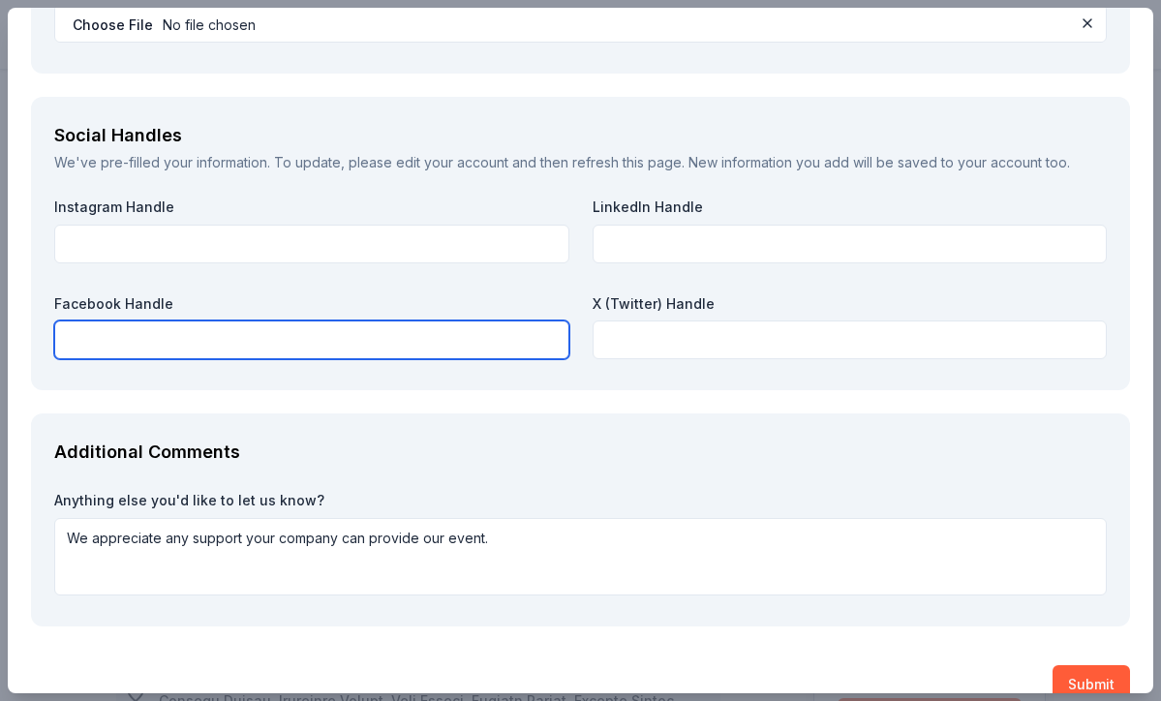
click at [211, 320] on input "text" at bounding box center [311, 339] width 515 height 39
type input "[DOMAIN_NAME]"
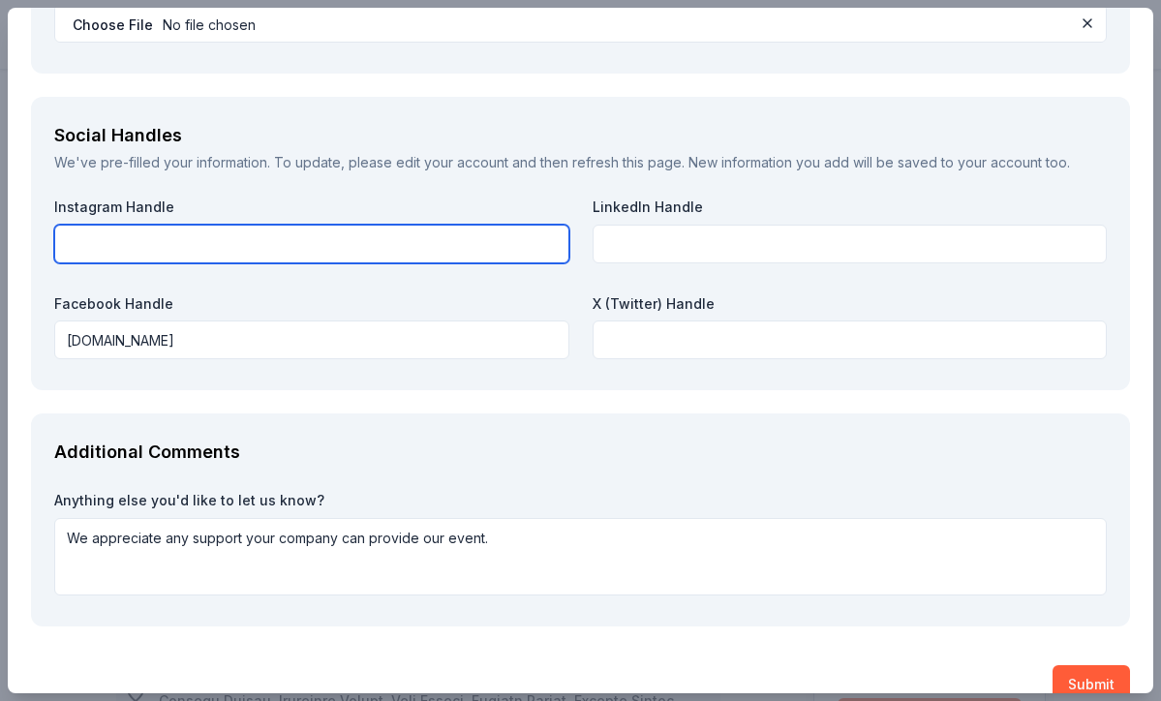
click at [190, 225] on input "text" at bounding box center [311, 244] width 515 height 39
type input "goal13foundation"
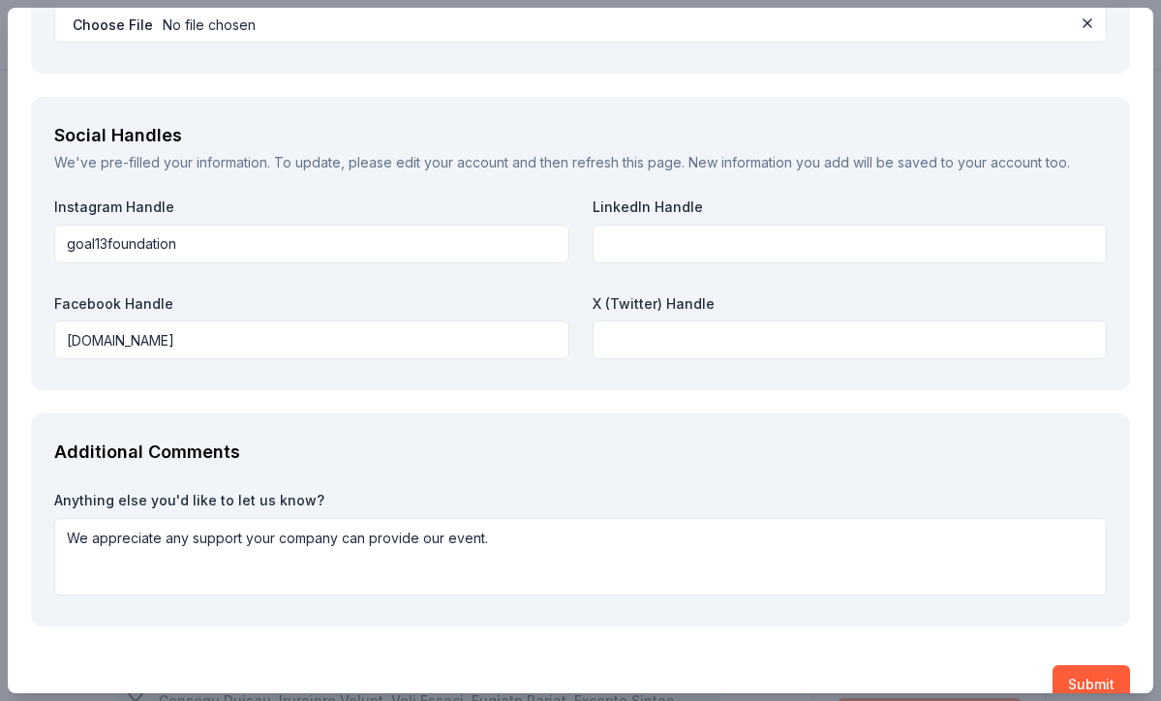
click at [837, 439] on div "Additional Comments Anything else you'd like to let us know? We appreciate any …" at bounding box center [580, 519] width 1099 height 213
click at [1078, 665] on button "Submit" at bounding box center [1090, 684] width 77 height 39
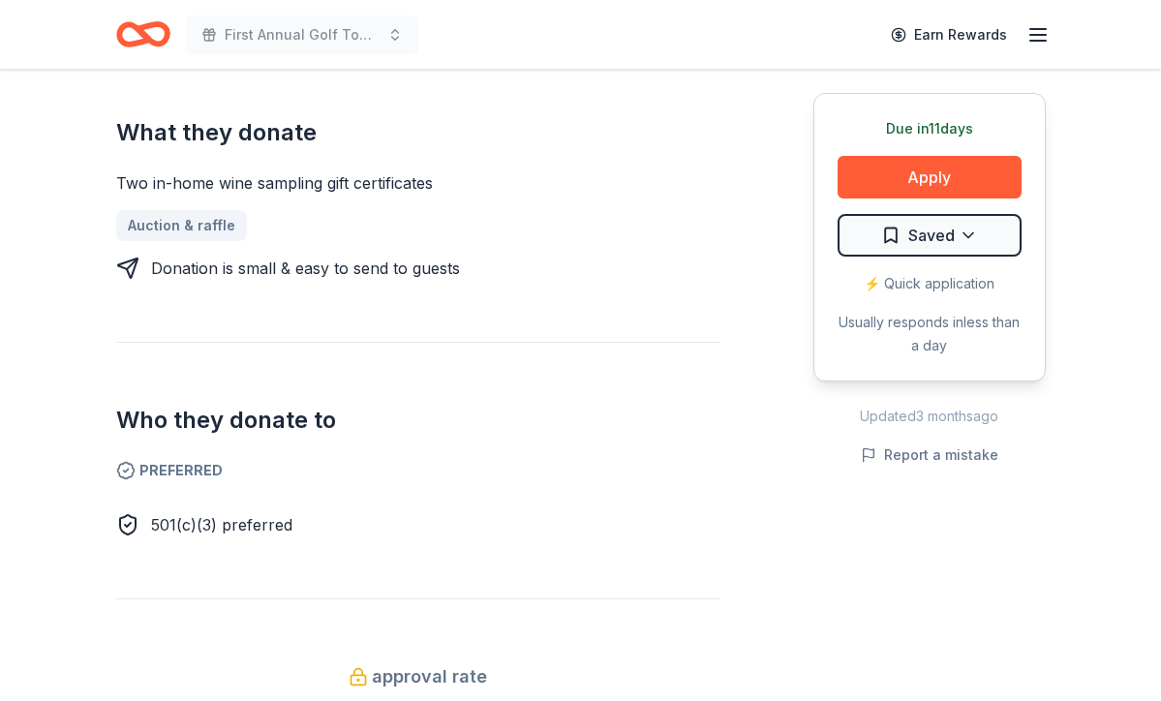
scroll to position [814, 0]
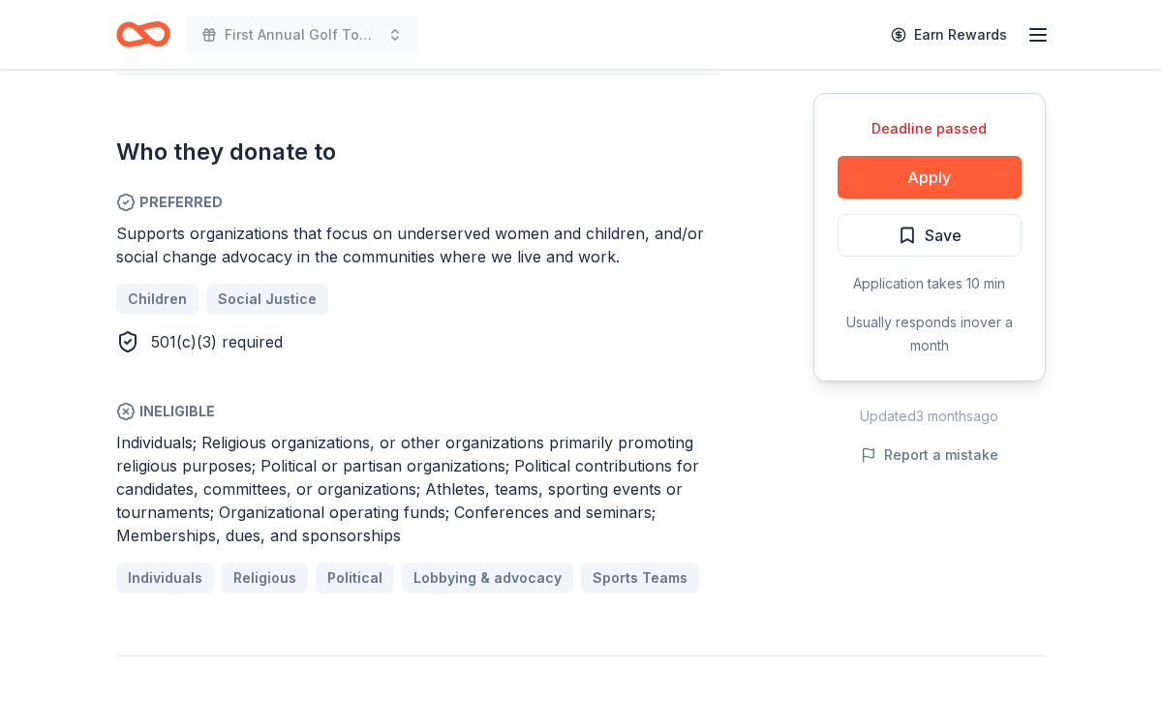
scroll to position [1080, 0]
